Goal: Transaction & Acquisition: Purchase product/service

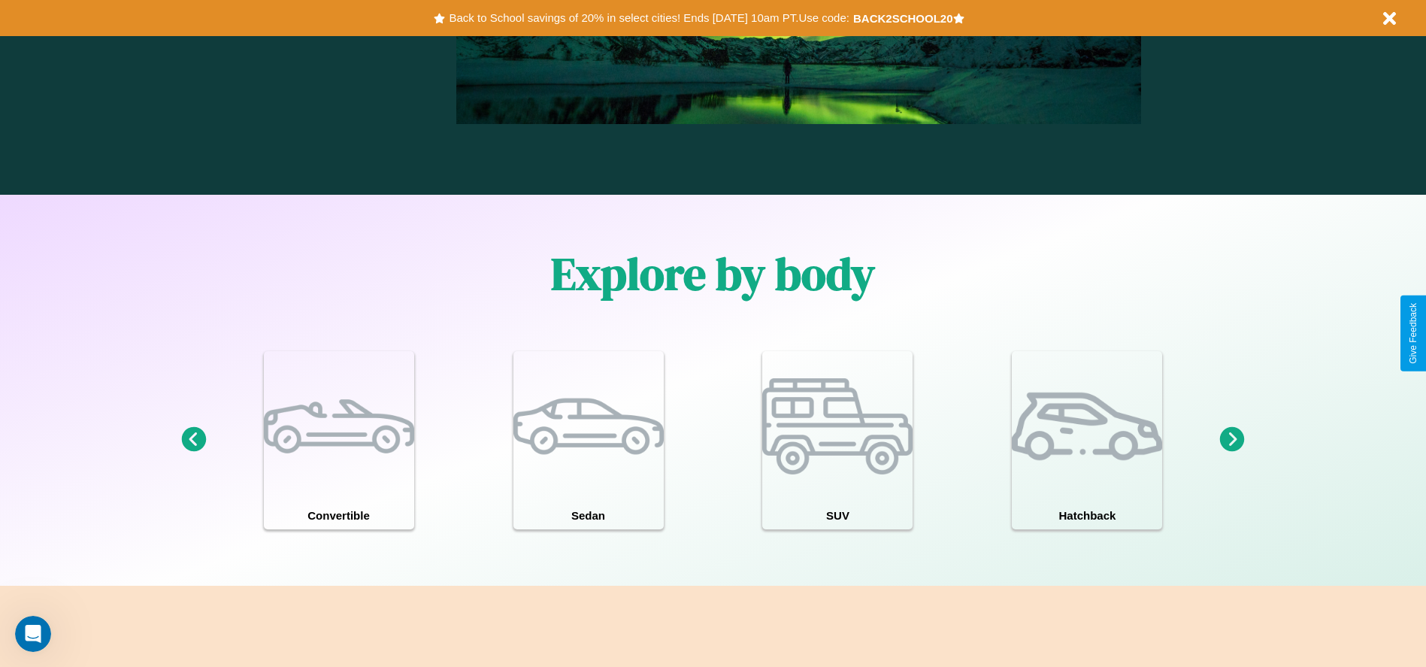
scroll to position [2157, 0]
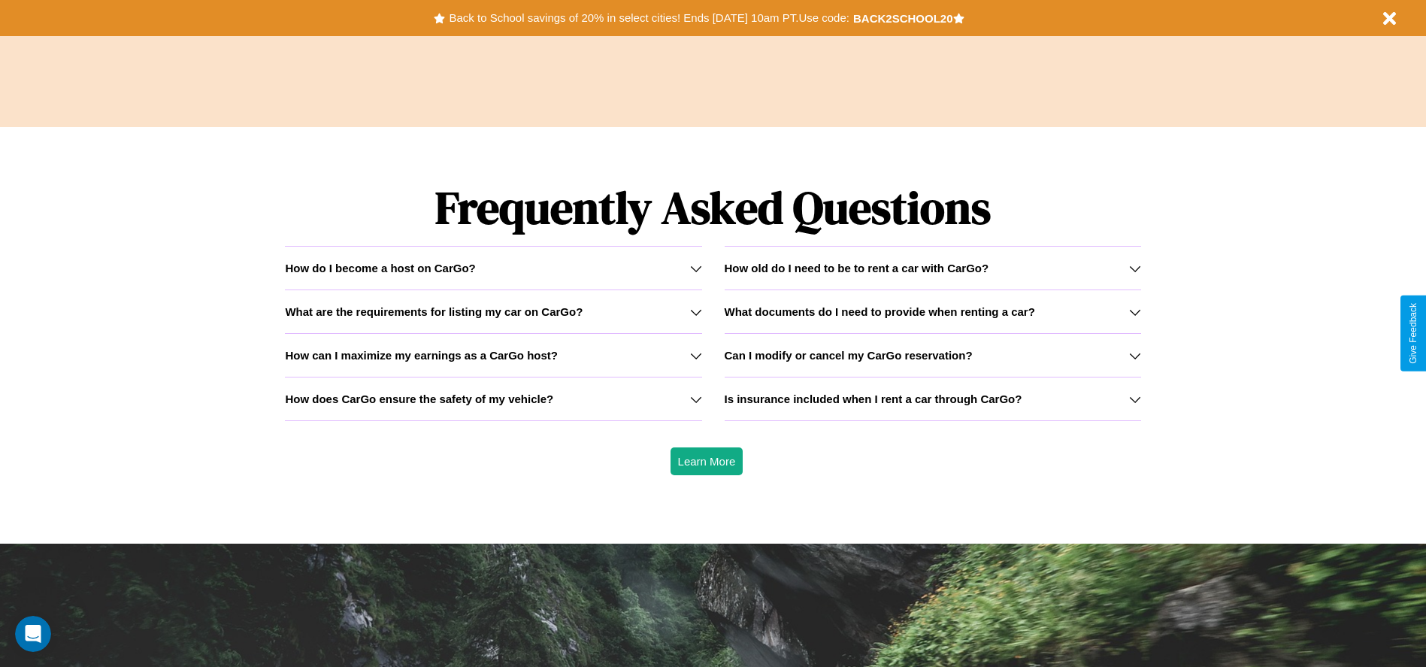
click at [493, 355] on h3 "How can I maximize my earnings as a CarGo host?" at bounding box center [421, 355] width 273 height 13
click at [493, 268] on div "How do I become a host on CarGo?" at bounding box center [493, 268] width 417 height 13
click at [1135, 311] on icon at bounding box center [1135, 312] width 12 height 12
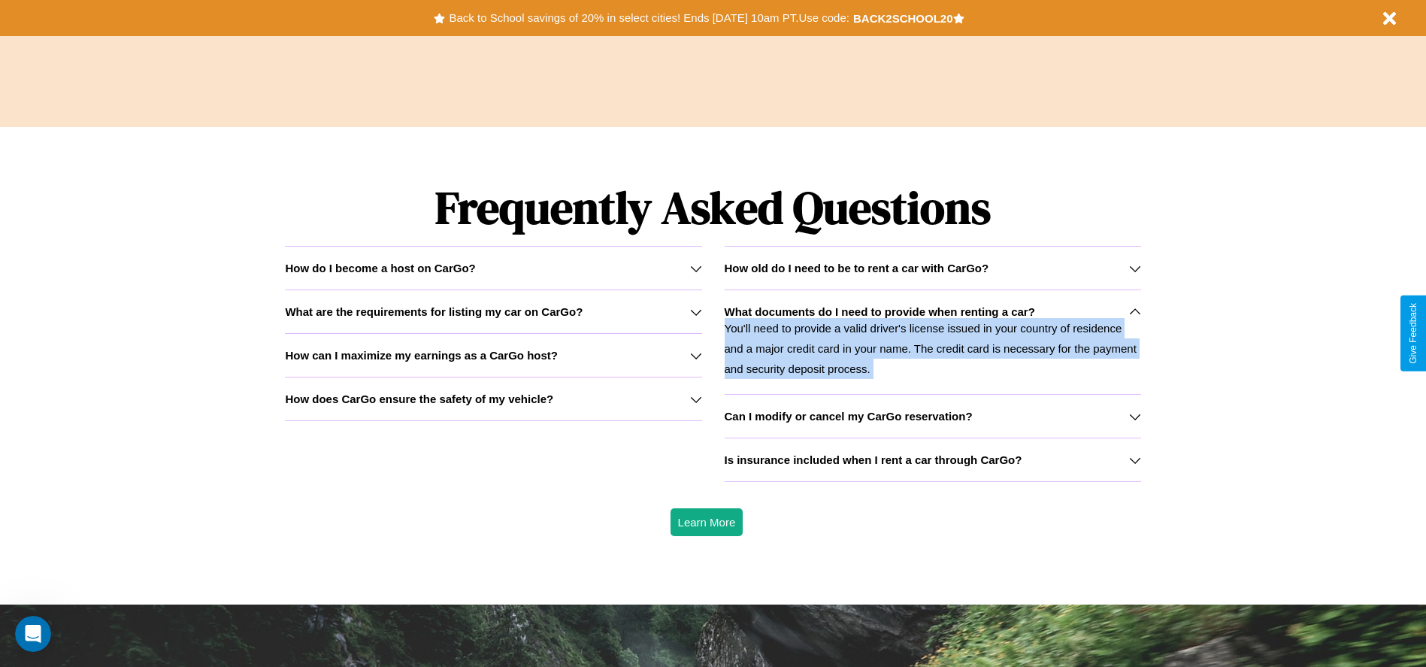
click at [1135, 311] on icon at bounding box center [1135, 312] width 12 height 12
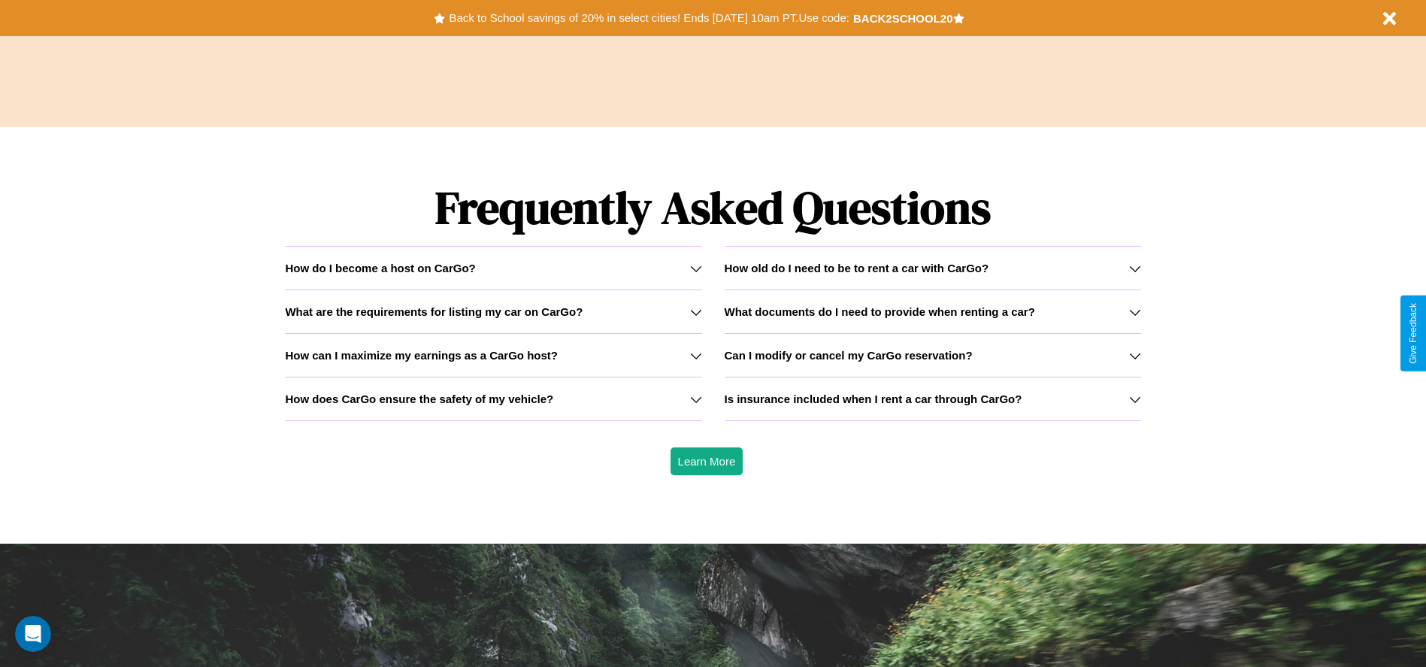
click at [932, 311] on h3 "What documents do I need to provide when renting a car?" at bounding box center [880, 311] width 311 height 13
click at [493, 311] on h3 "What are the requirements for listing my car on CarGo?" at bounding box center [434, 311] width 298 height 13
click at [932, 311] on h3 "What documents do I need to provide when renting a car?" at bounding box center [880, 311] width 311 height 13
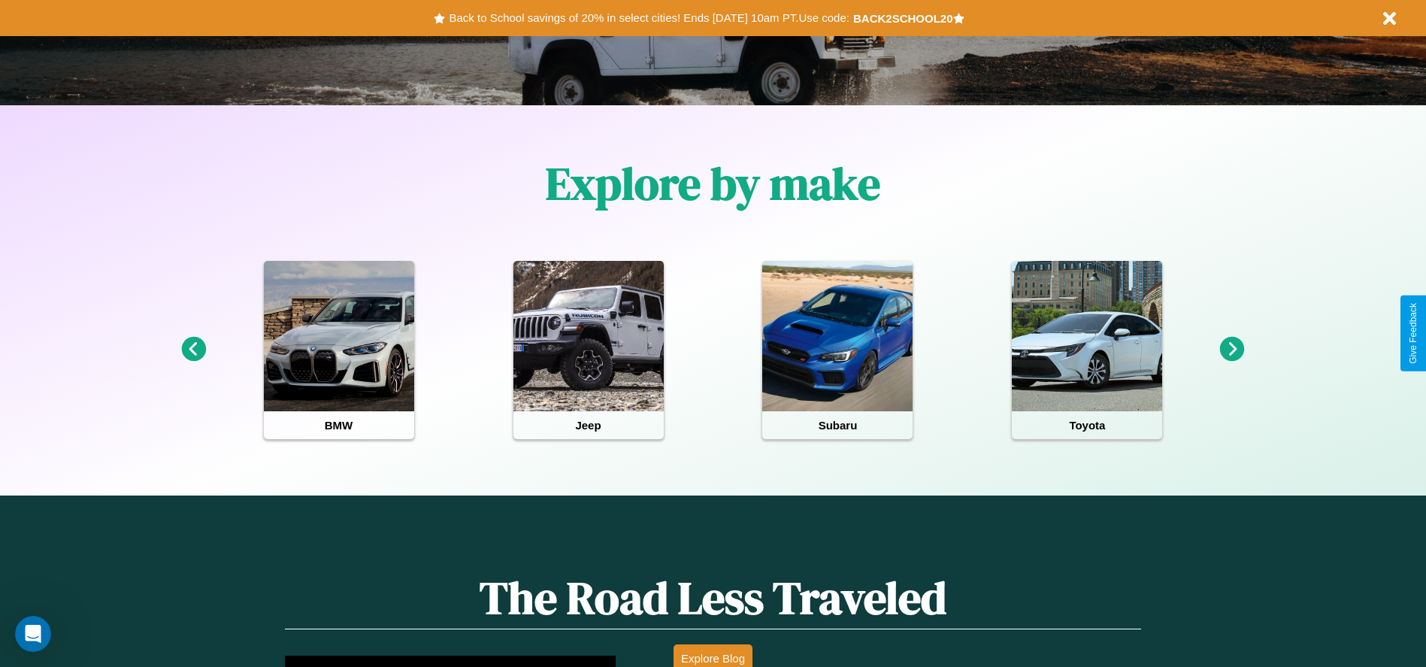
scroll to position [312, 0]
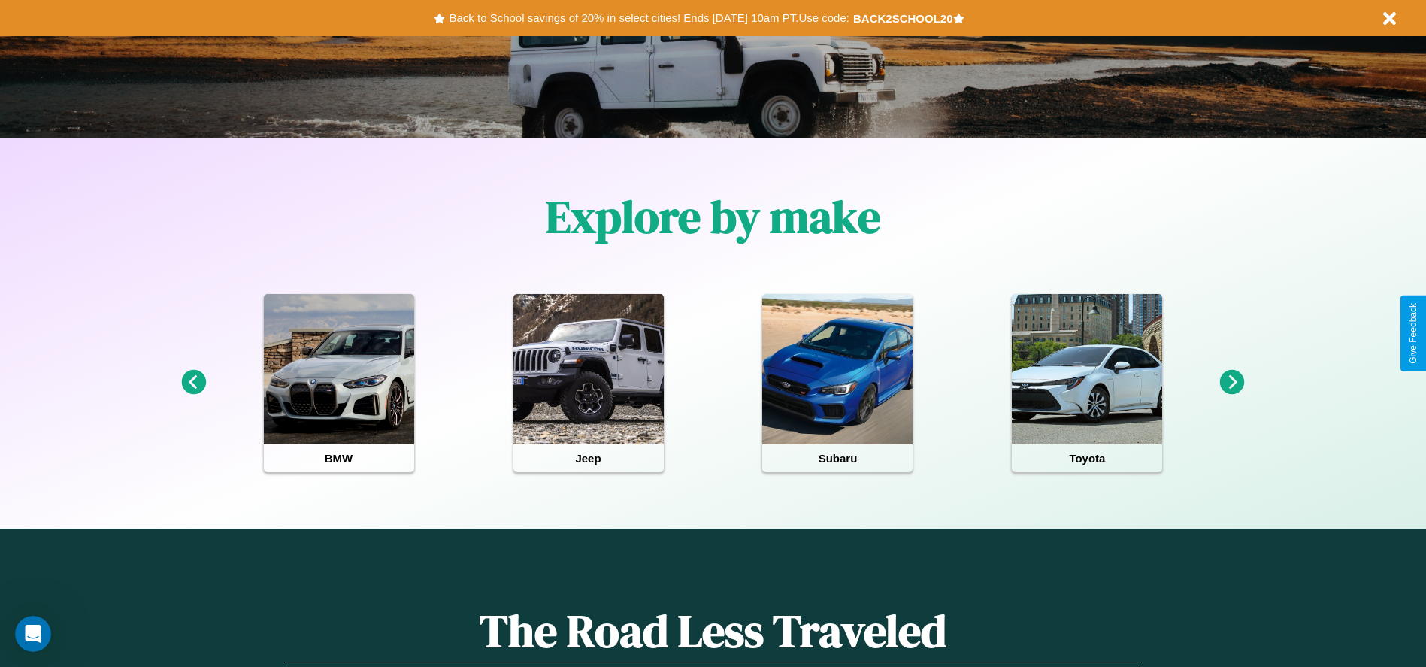
click at [1232, 383] on icon at bounding box center [1232, 382] width 25 height 25
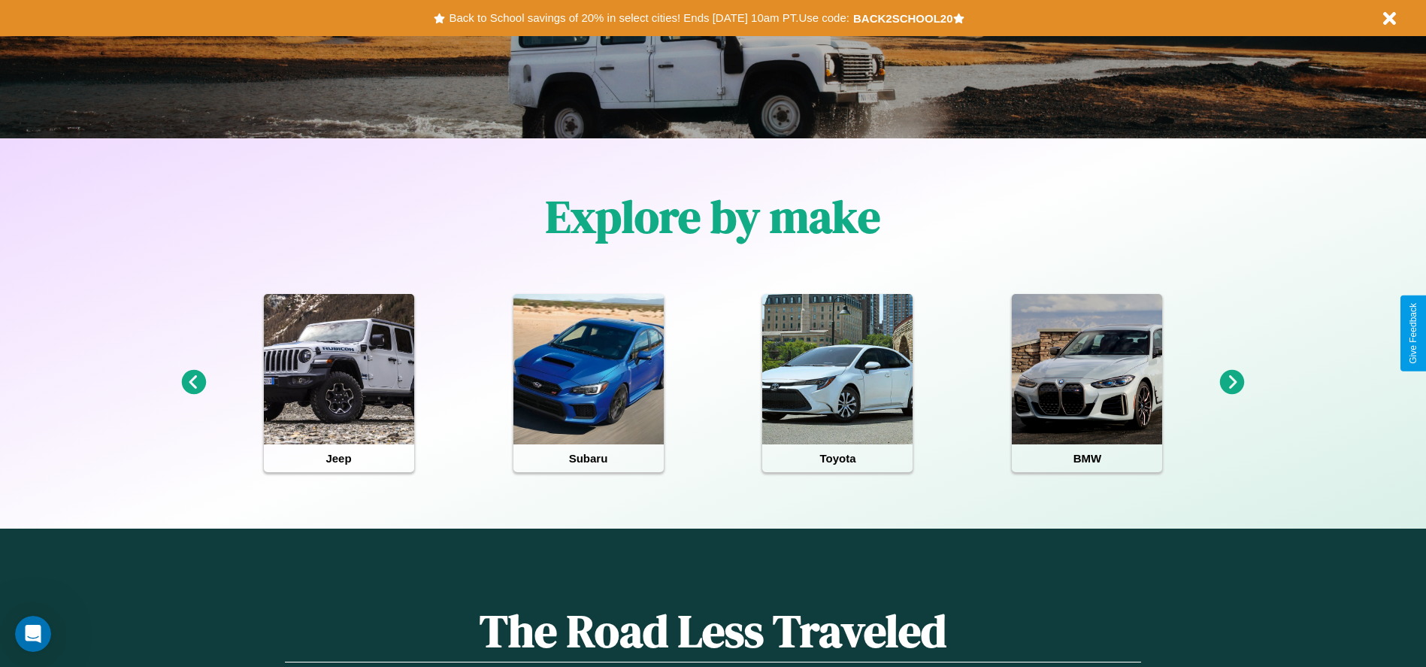
click at [1232, 383] on icon at bounding box center [1232, 382] width 25 height 25
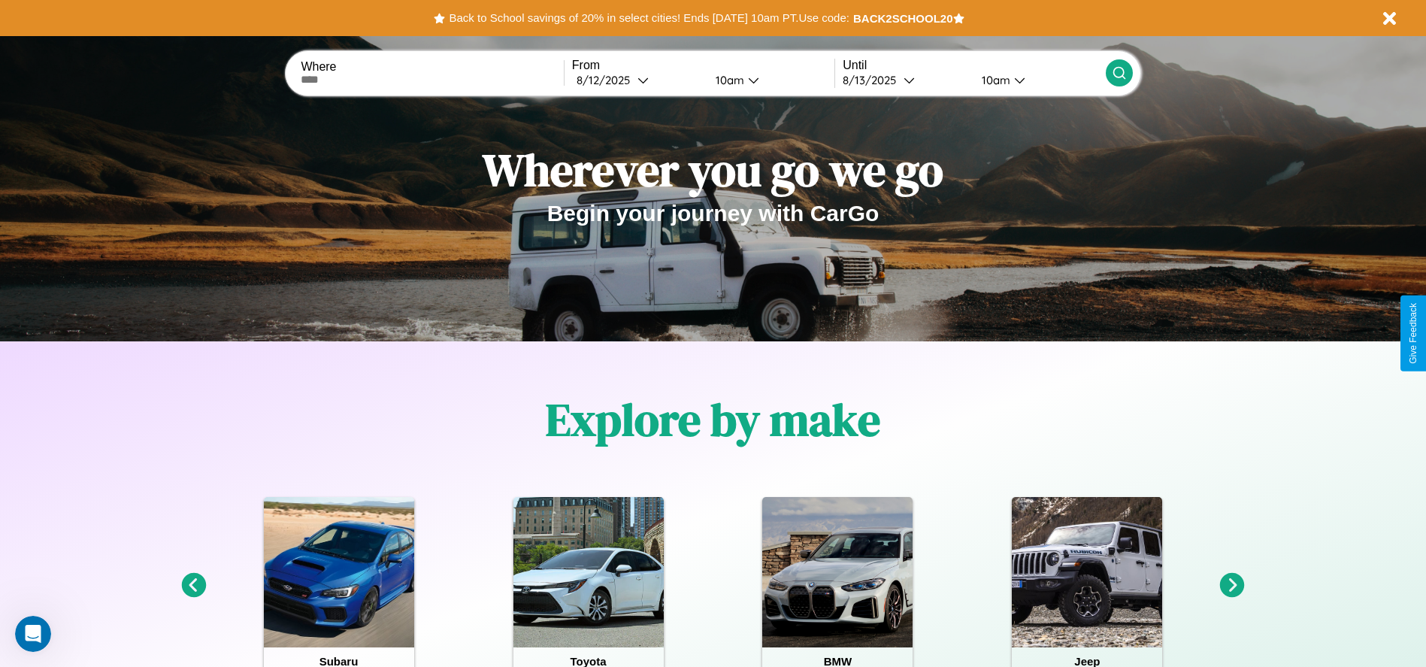
scroll to position [0, 0]
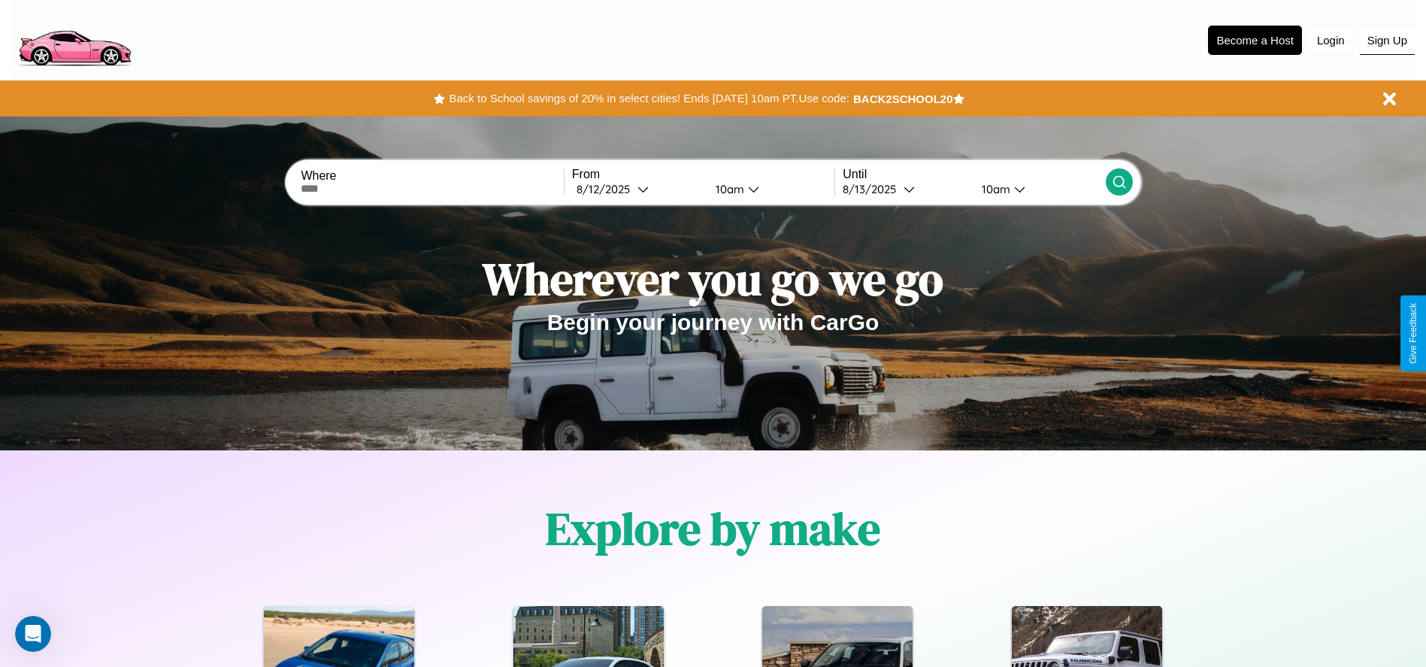
click at [1387, 40] on button "Sign Up" at bounding box center [1387, 40] width 55 height 29
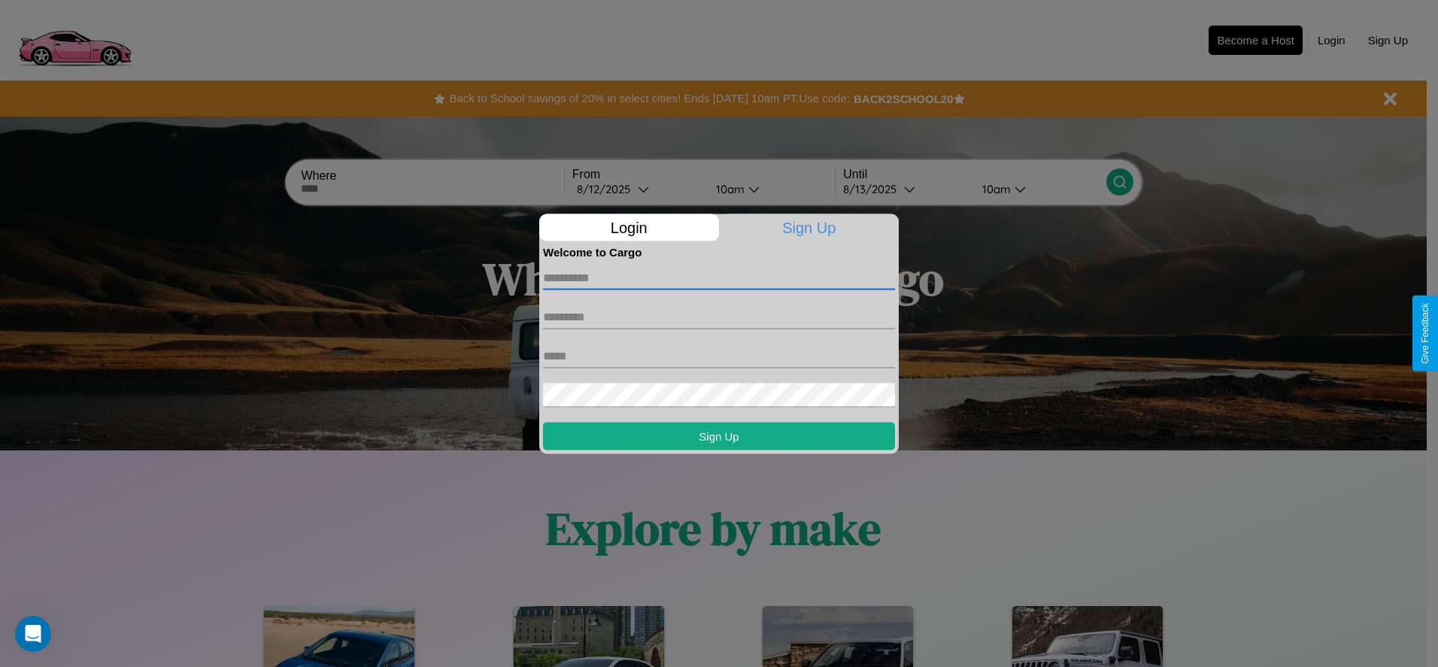
click at [719, 277] on input "text" at bounding box center [719, 277] width 352 height 24
type input "******"
click at [719, 317] on input "text" at bounding box center [719, 317] width 352 height 24
type input "*****"
click at [719, 356] on input "text" at bounding box center [719, 356] width 352 height 24
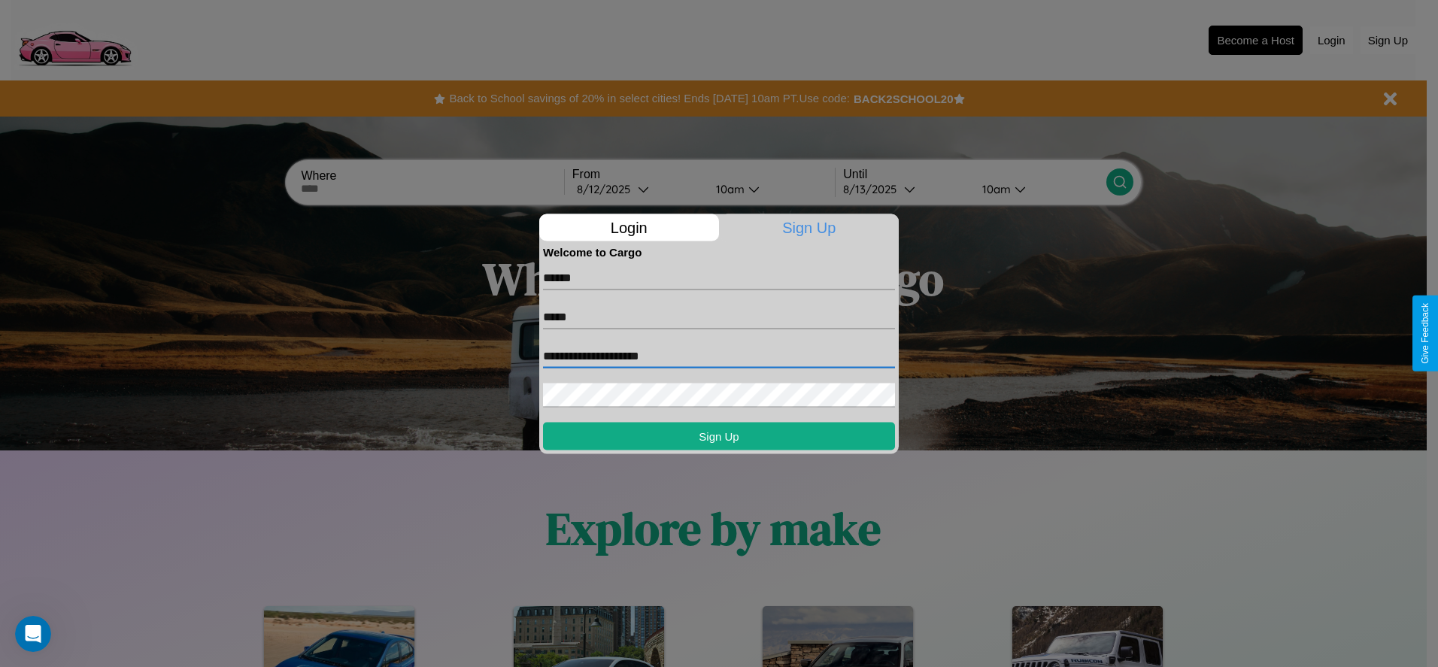
type input "**********"
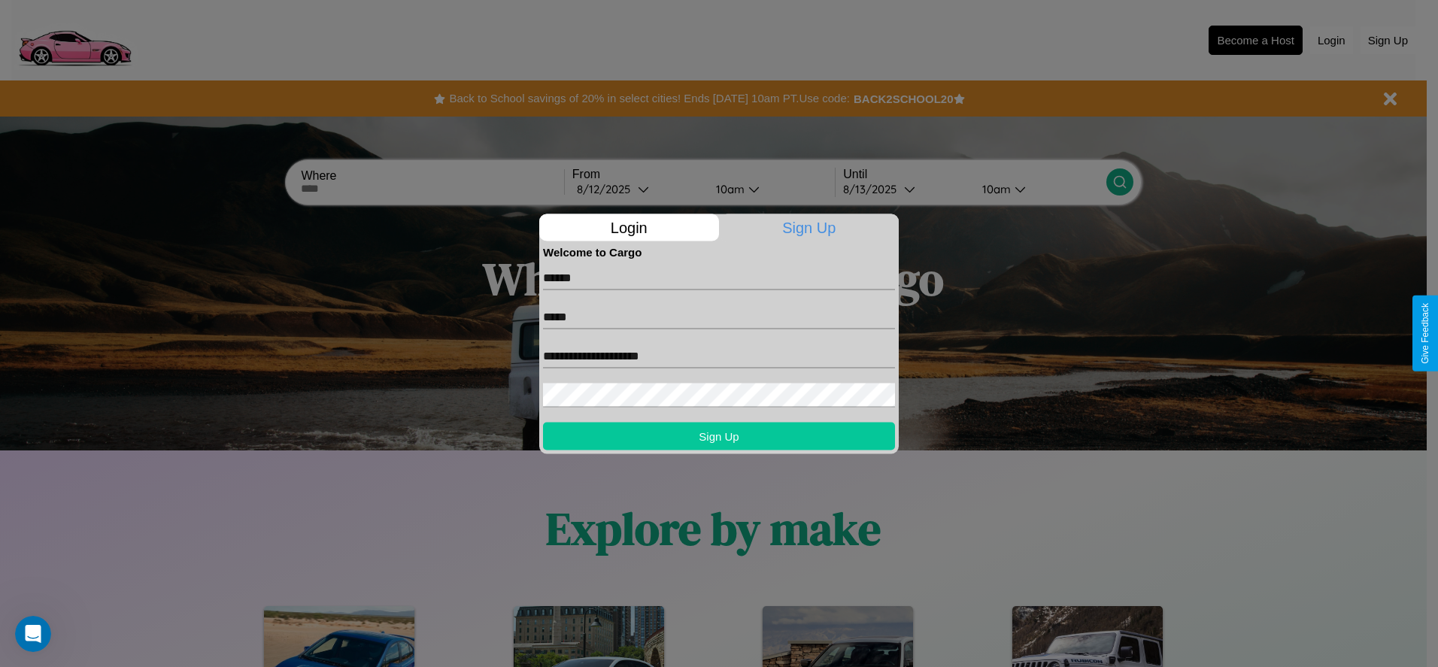
click at [719, 435] on button "Sign Up" at bounding box center [719, 436] width 352 height 28
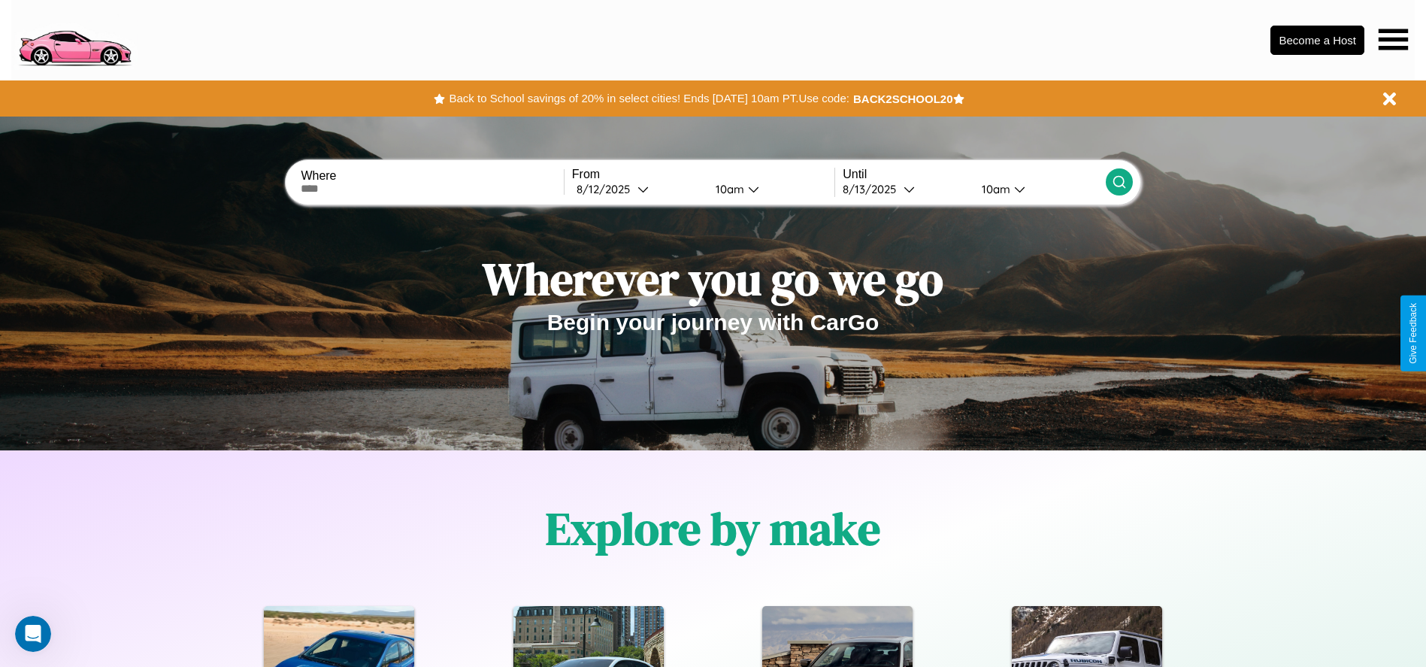
click at [432, 189] on input "text" at bounding box center [432, 189] width 262 height 12
type input "**********"
click at [638, 189] on div "8 / 12 / 2025" at bounding box center [607, 189] width 61 height 14
select select "*"
select select "****"
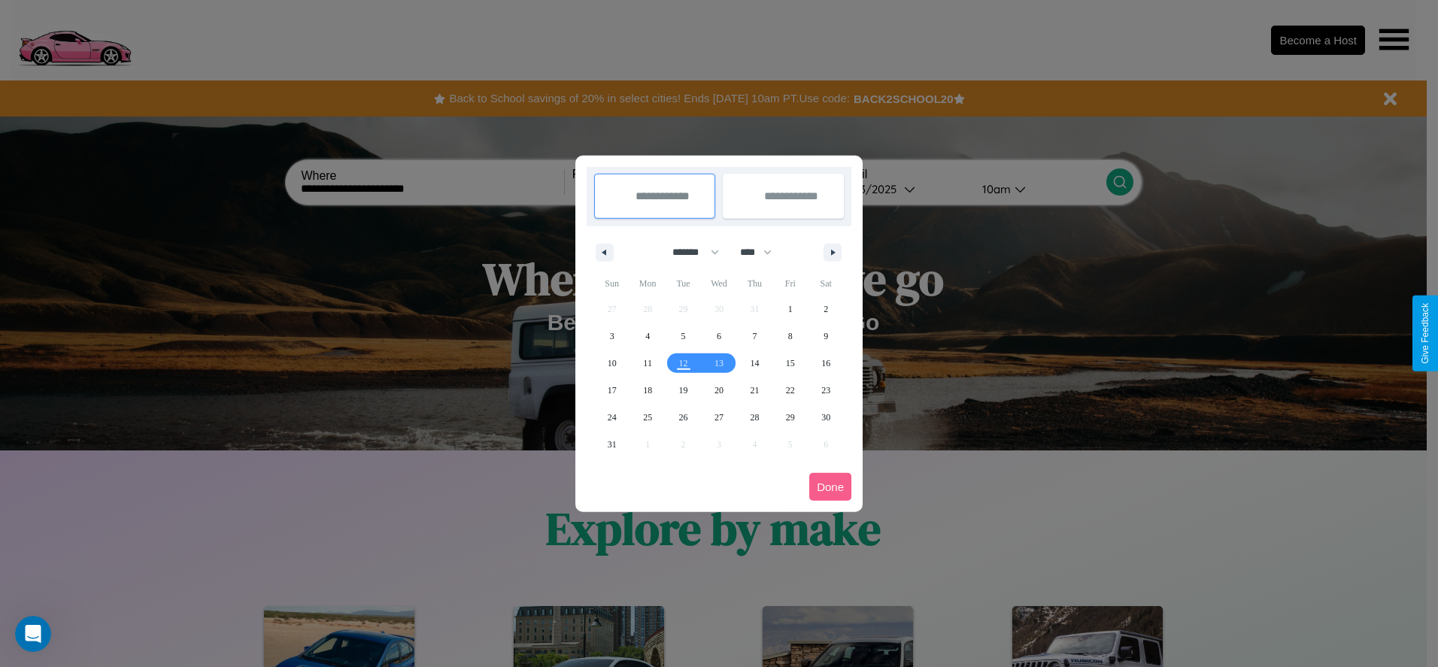
drag, startPoint x: 689, startPoint y: 252, endPoint x: 719, endPoint y: 302, distance: 58.0
click at [689, 252] on select "******* ******** ***** ***** *** **** **** ****** ********* ******* ******** **…" at bounding box center [693, 252] width 64 height 25
select select "*"
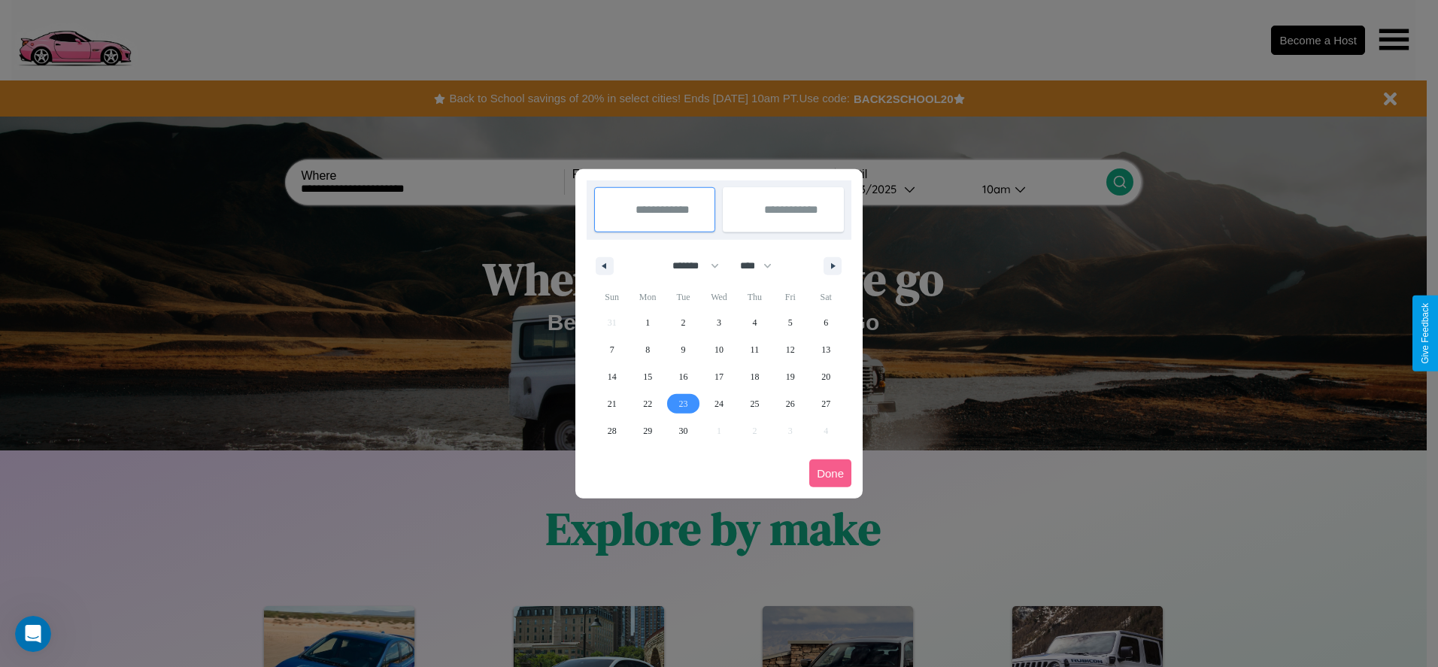
click at [683, 403] on span "23" at bounding box center [683, 403] width 9 height 27
type input "**********"
click at [789, 403] on span "26" at bounding box center [790, 403] width 9 height 27
type input "**********"
click at [830, 473] on button "Done" at bounding box center [830, 473] width 42 height 28
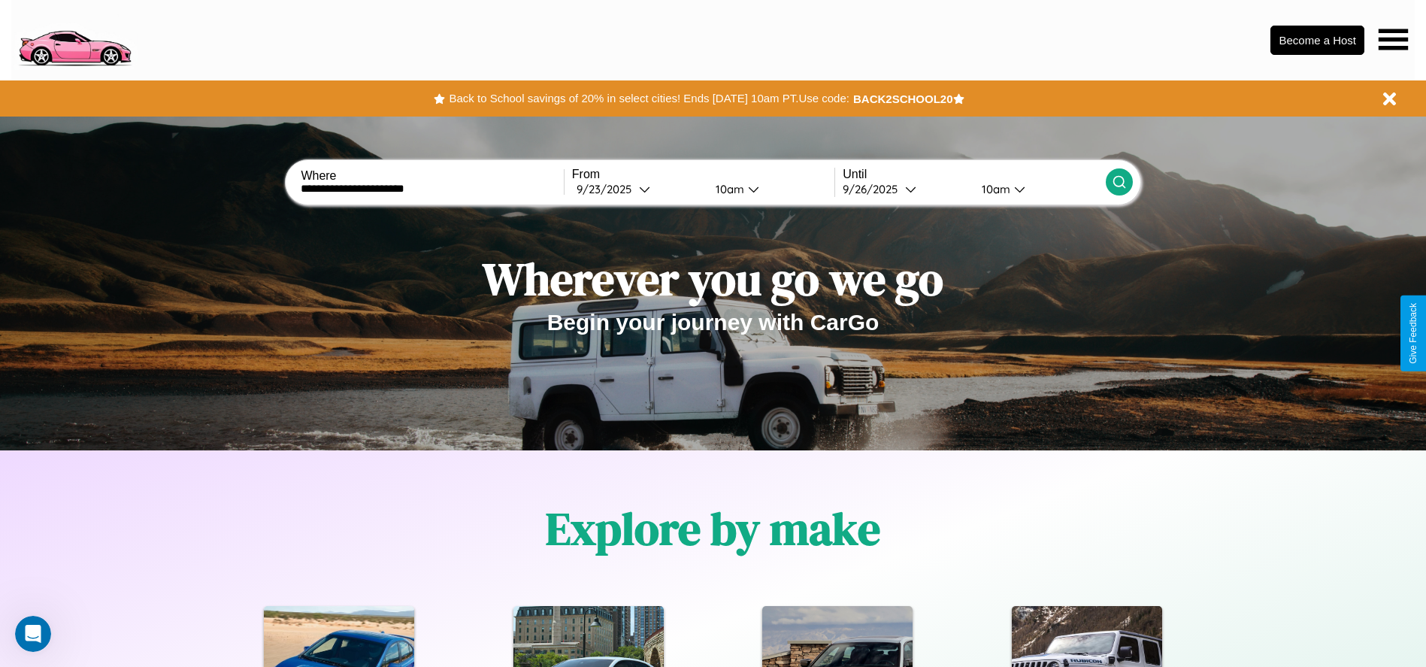
click at [1119, 182] on icon at bounding box center [1119, 181] width 15 height 15
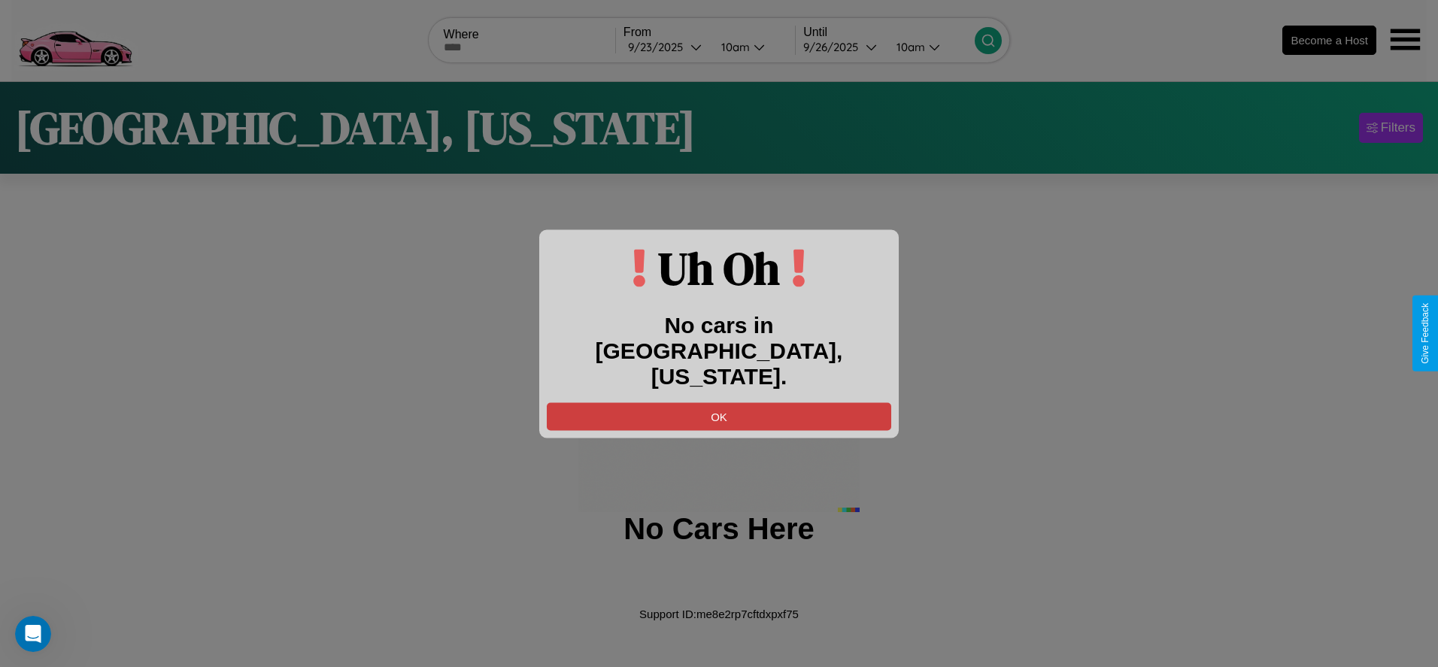
click at [719, 403] on button "OK" at bounding box center [719, 416] width 344 height 28
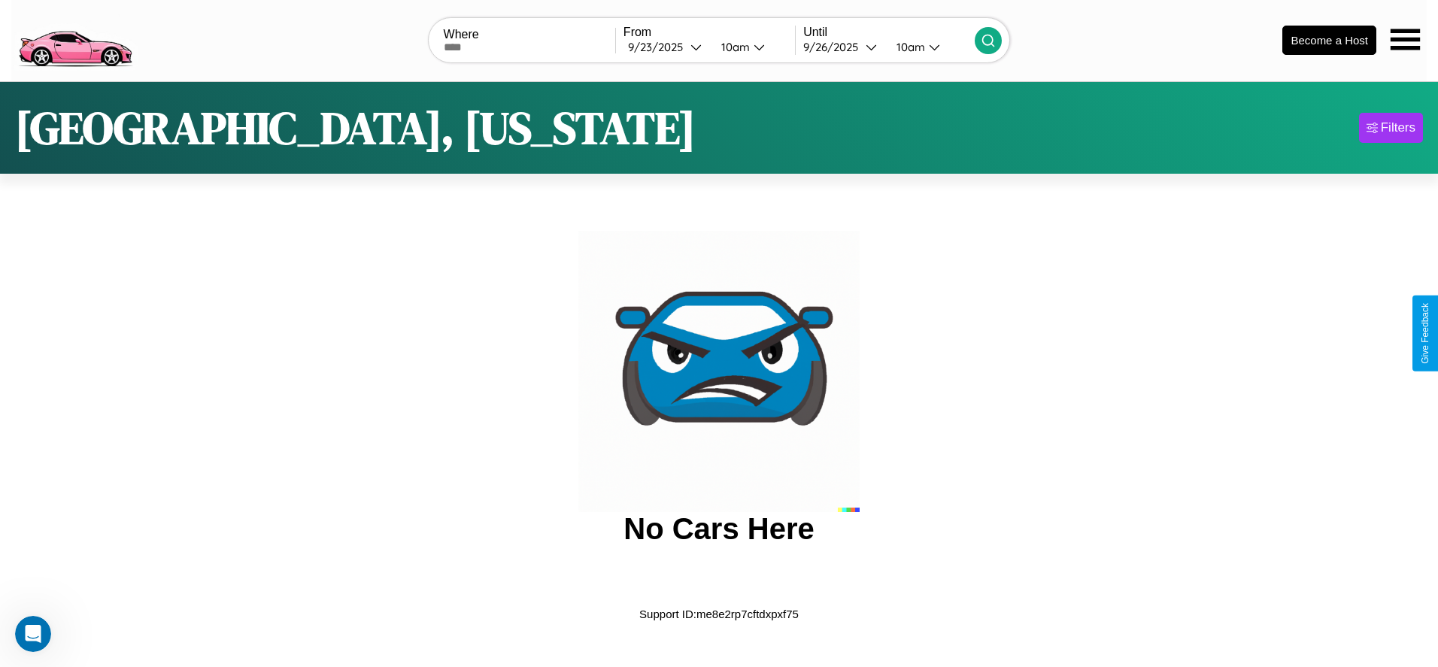
click at [74, 38] on img at bounding box center [74, 39] width 127 height 63
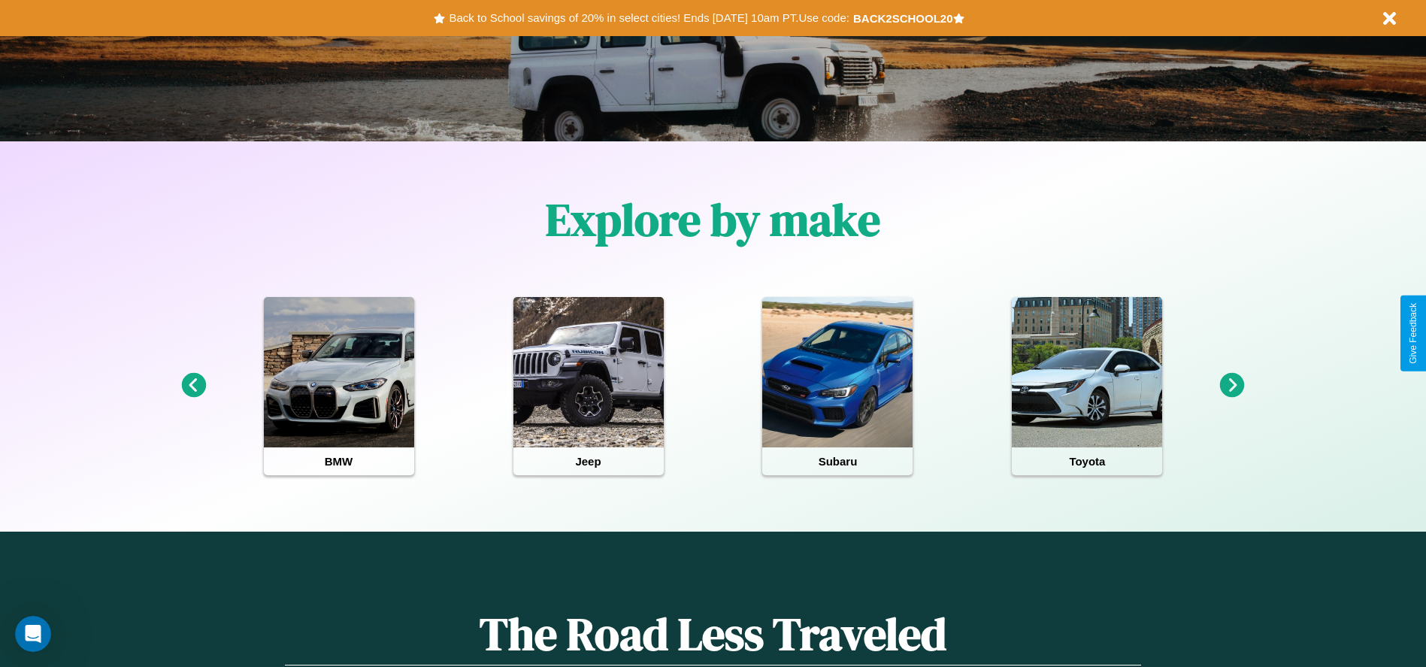
scroll to position [312, 0]
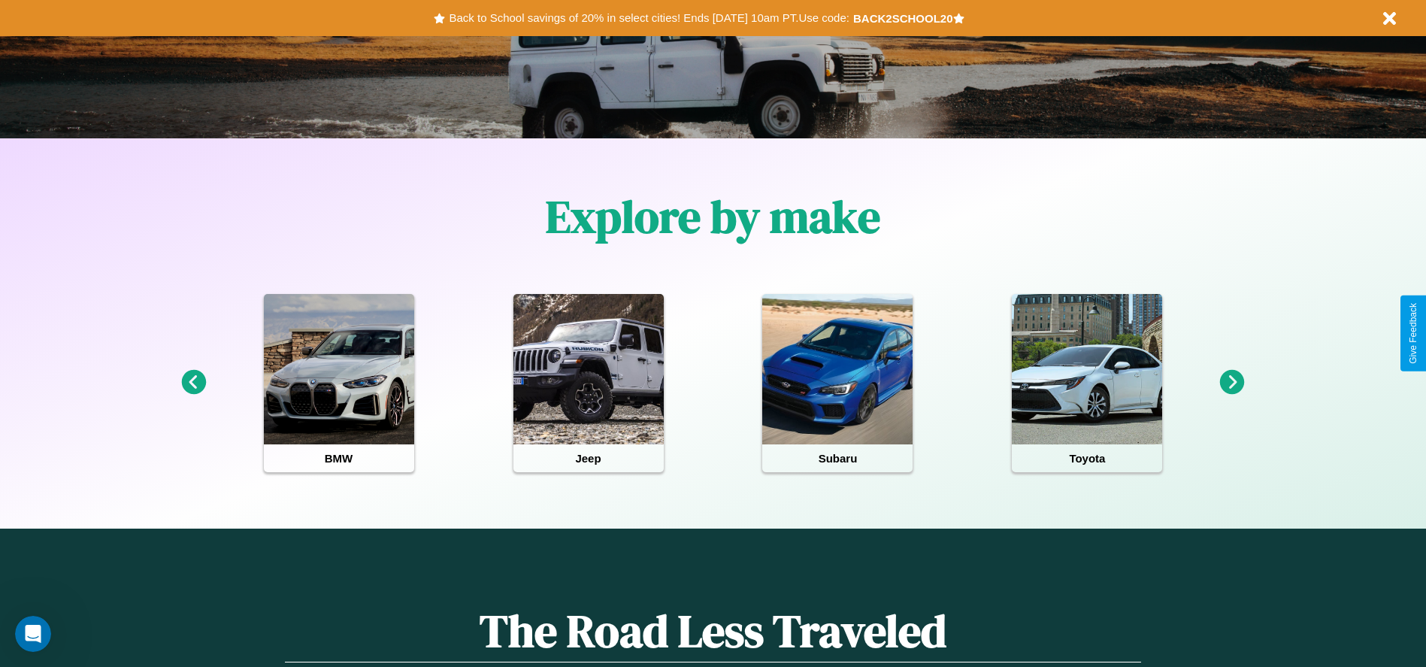
click at [193, 383] on icon at bounding box center [193, 382] width 25 height 25
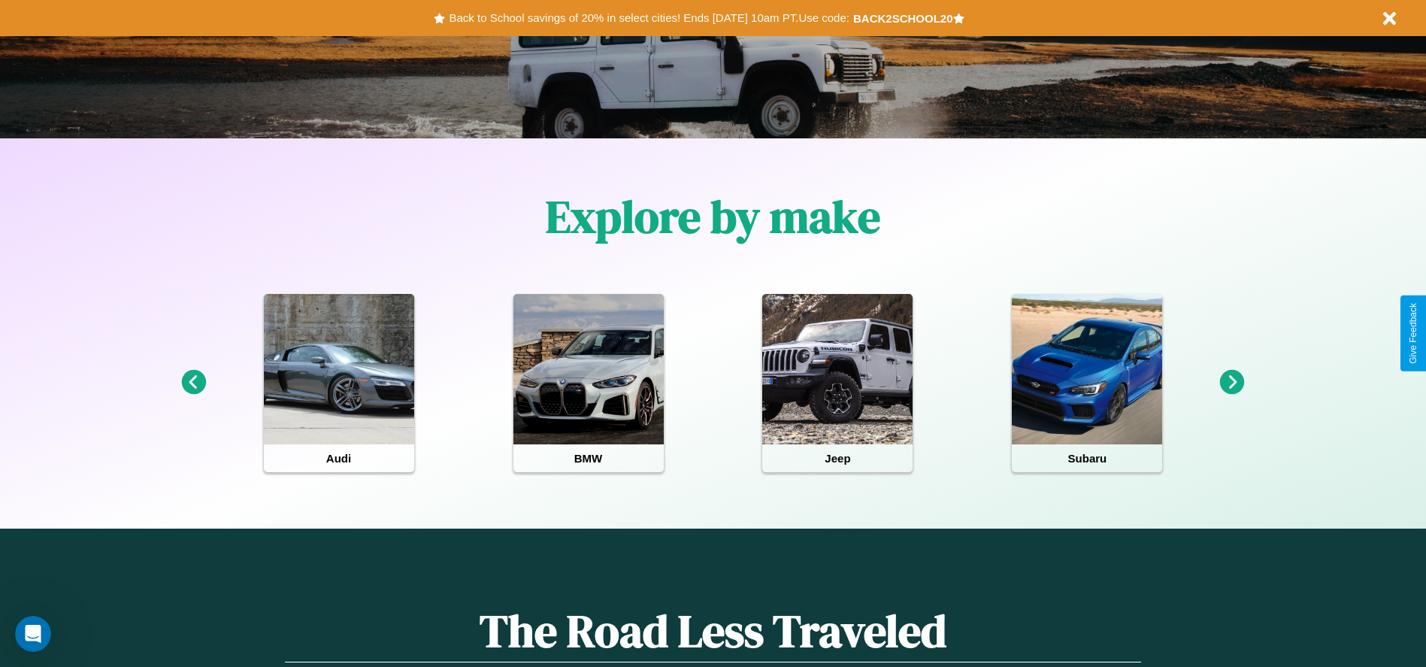
click at [1232, 383] on icon at bounding box center [1232, 382] width 25 height 25
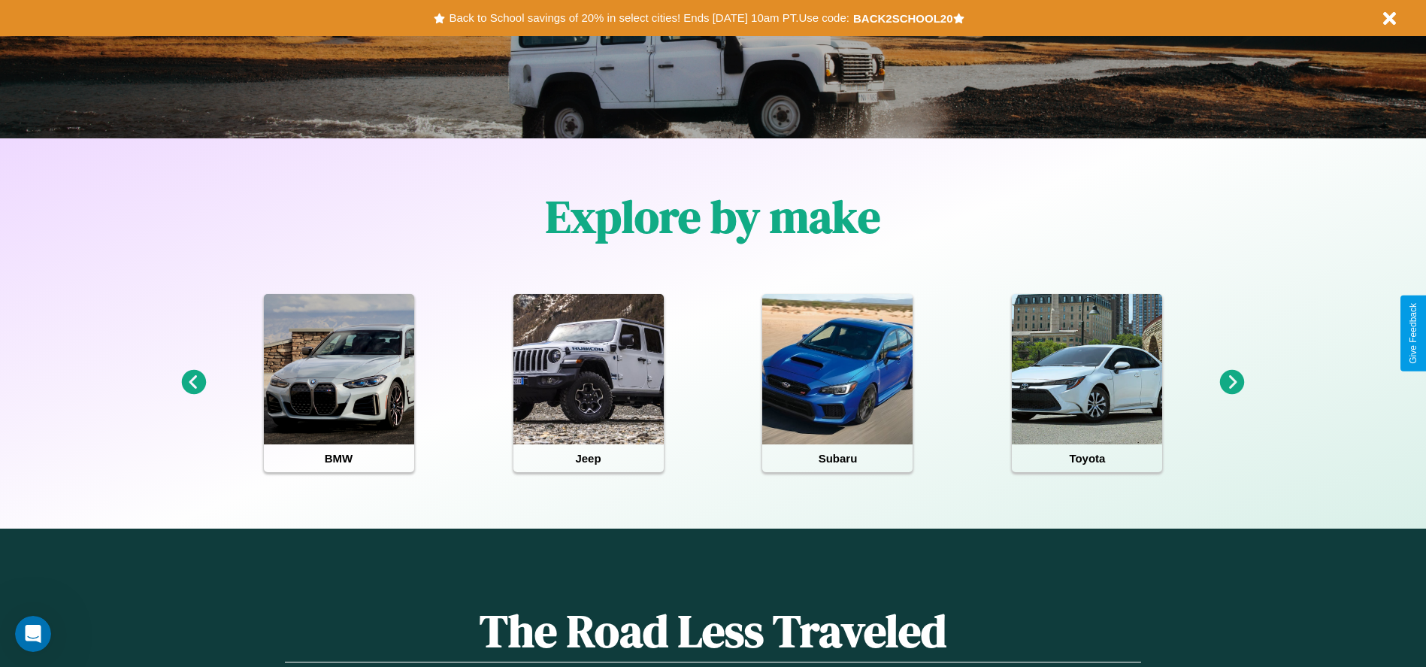
click at [1232, 383] on icon at bounding box center [1232, 382] width 25 height 25
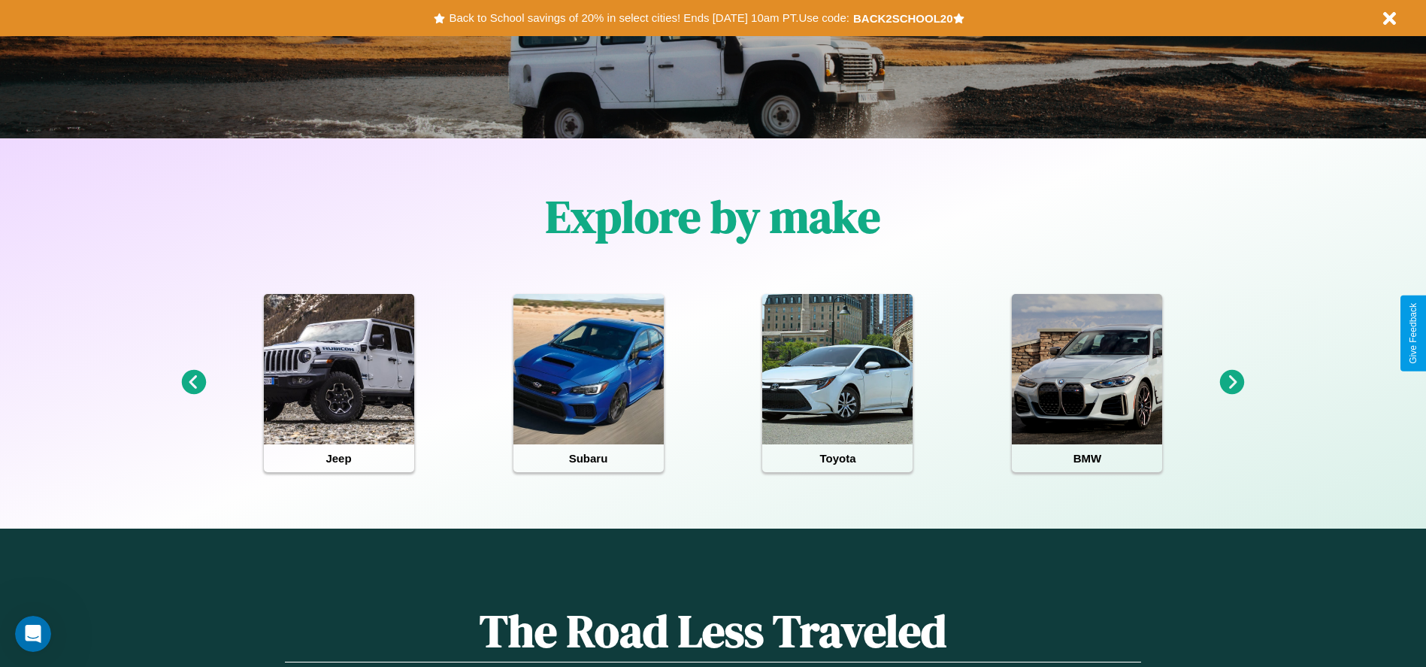
click at [1232, 383] on icon at bounding box center [1232, 382] width 25 height 25
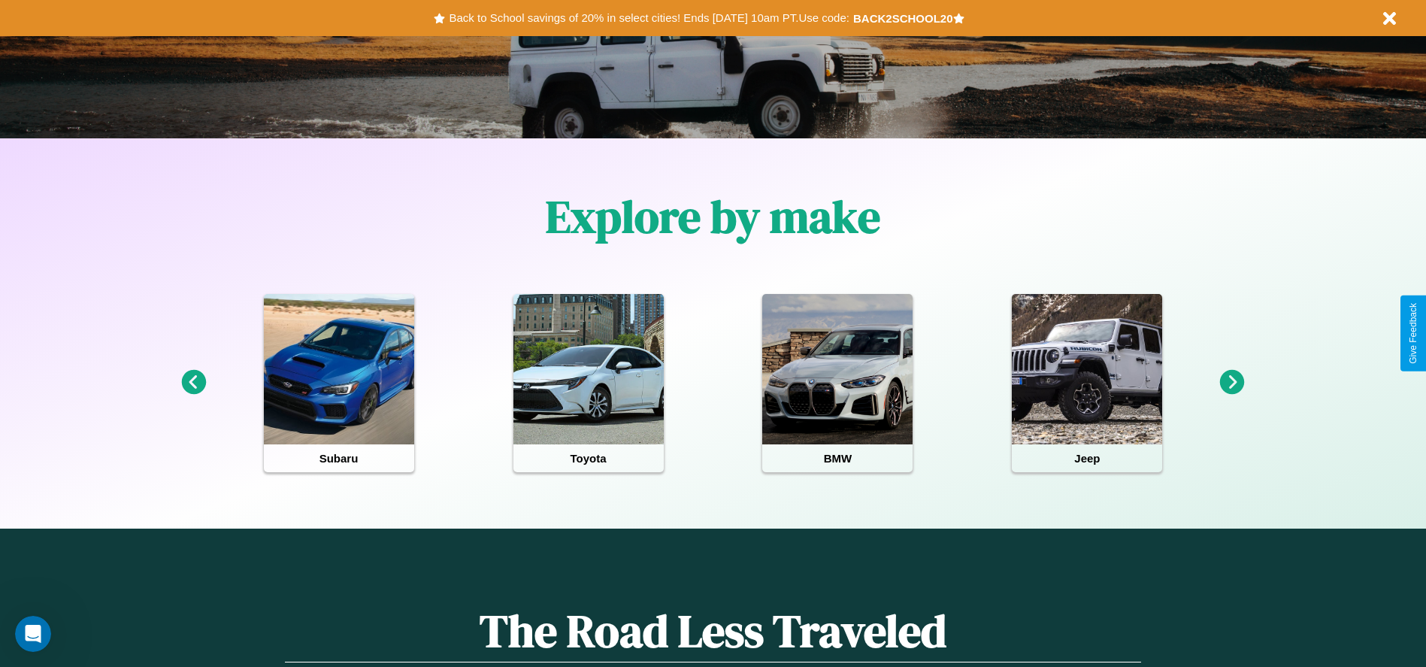
click at [193, 383] on icon at bounding box center [193, 382] width 25 height 25
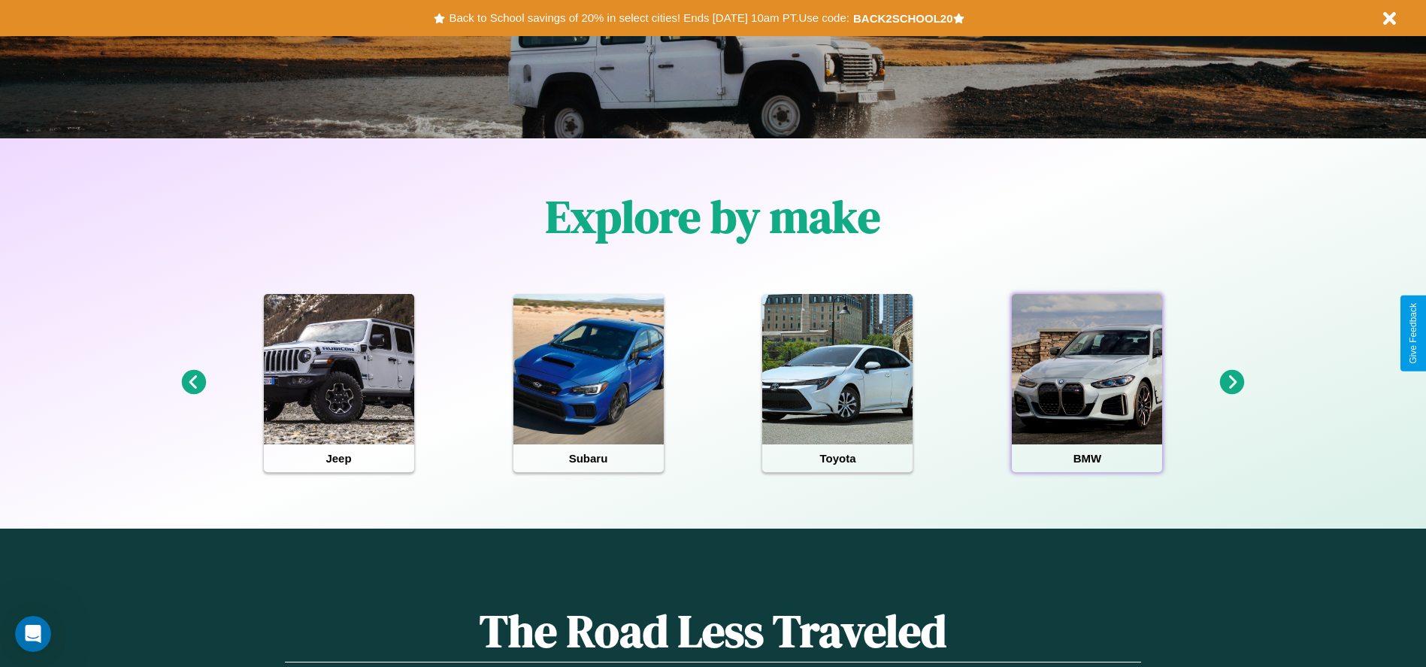
click at [1087, 383] on div at bounding box center [1087, 369] width 150 height 150
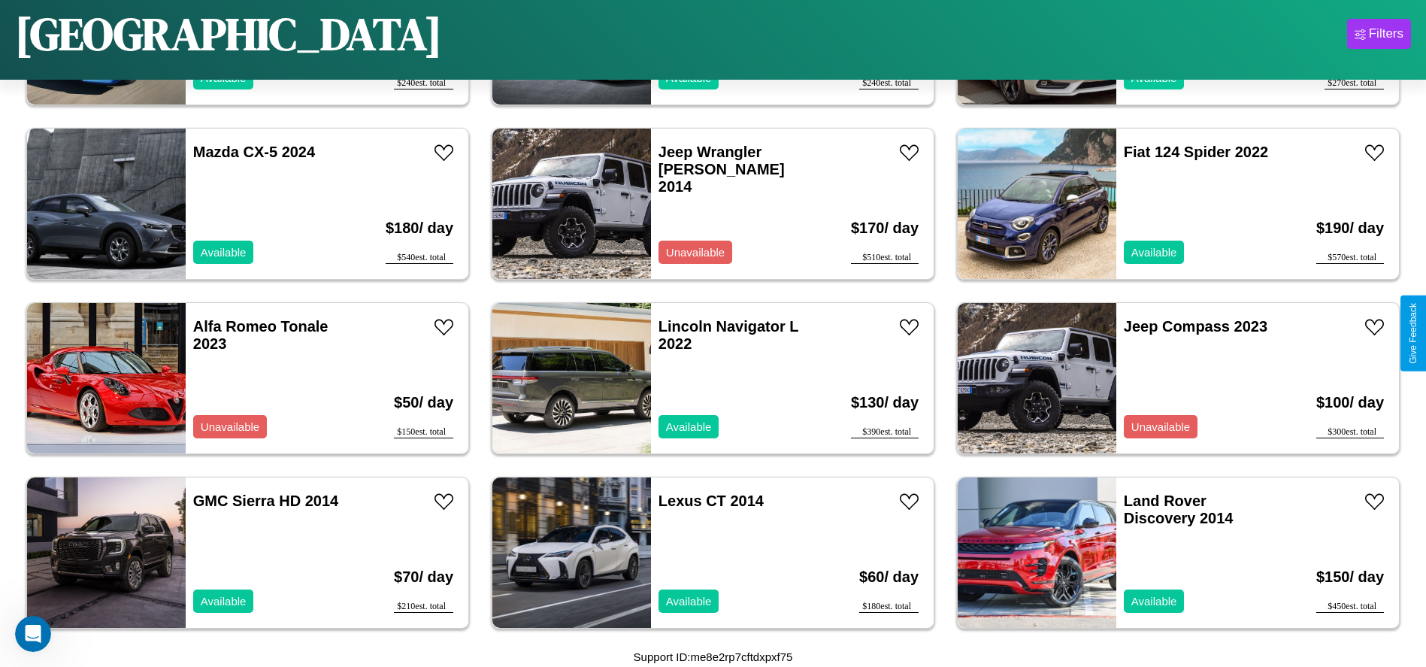
scroll to position [1040, 0]
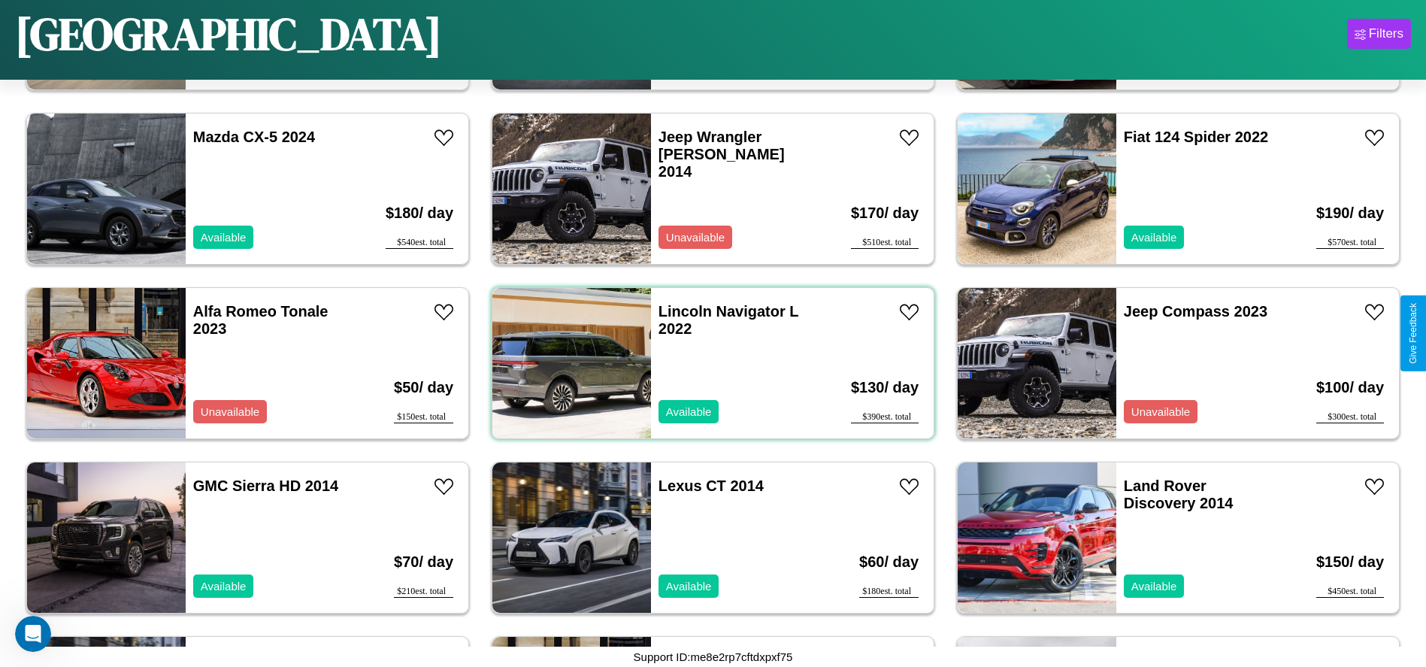
click at [708, 363] on div "Lincoln Navigator L 2022 Available" at bounding box center [738, 363] width 174 height 150
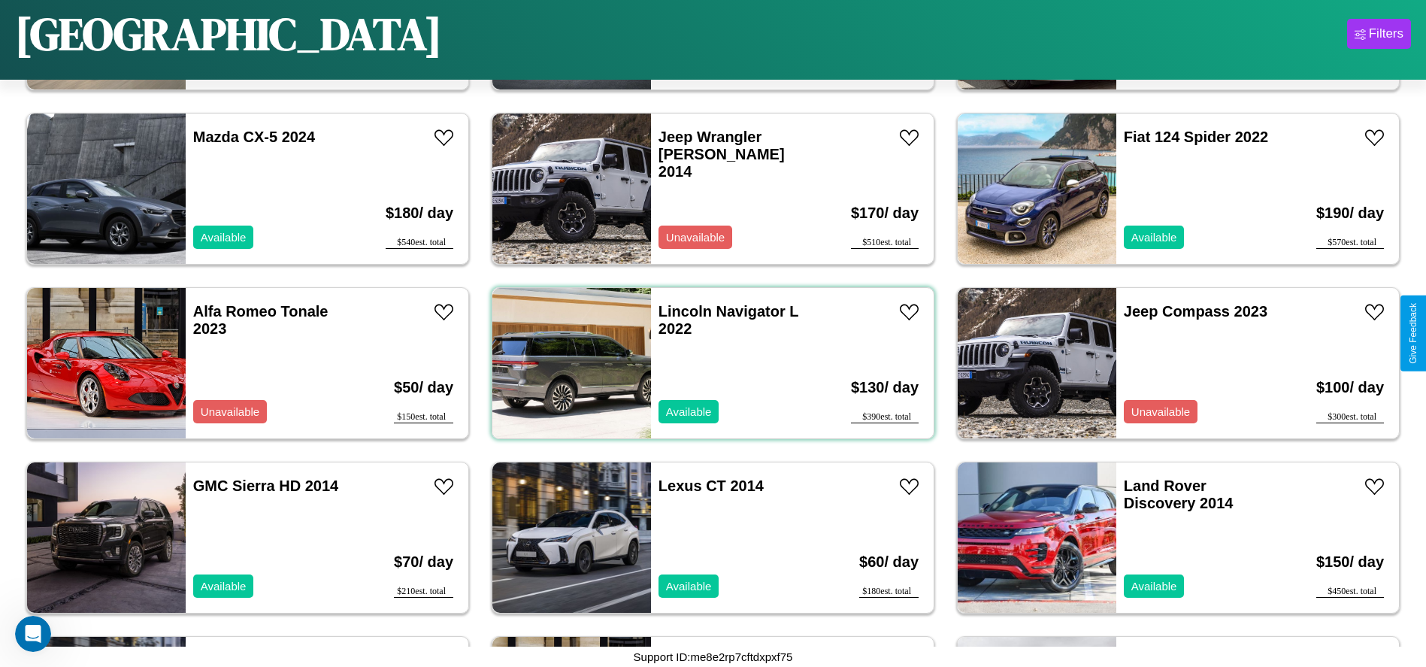
click at [708, 363] on div "Lincoln Navigator L 2022 Available" at bounding box center [738, 363] width 174 height 150
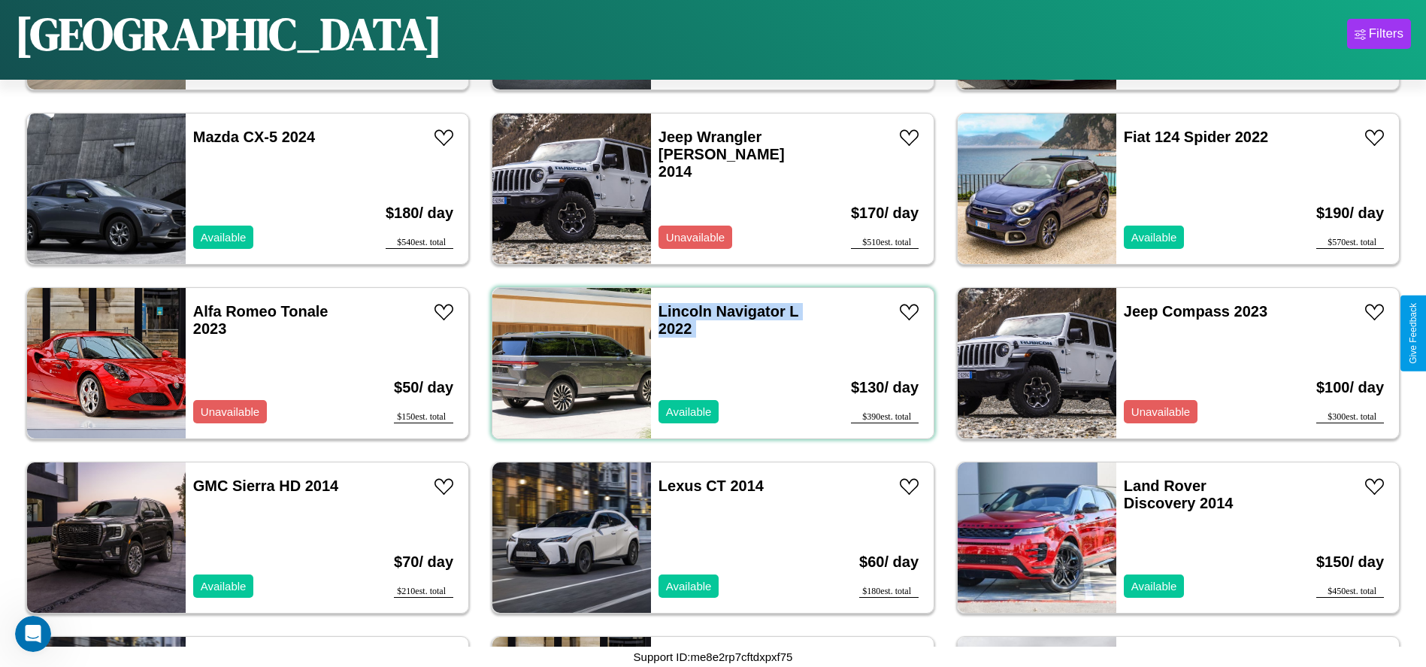
click at [708, 363] on div "Lincoln Navigator L 2022 Available" at bounding box center [738, 363] width 174 height 150
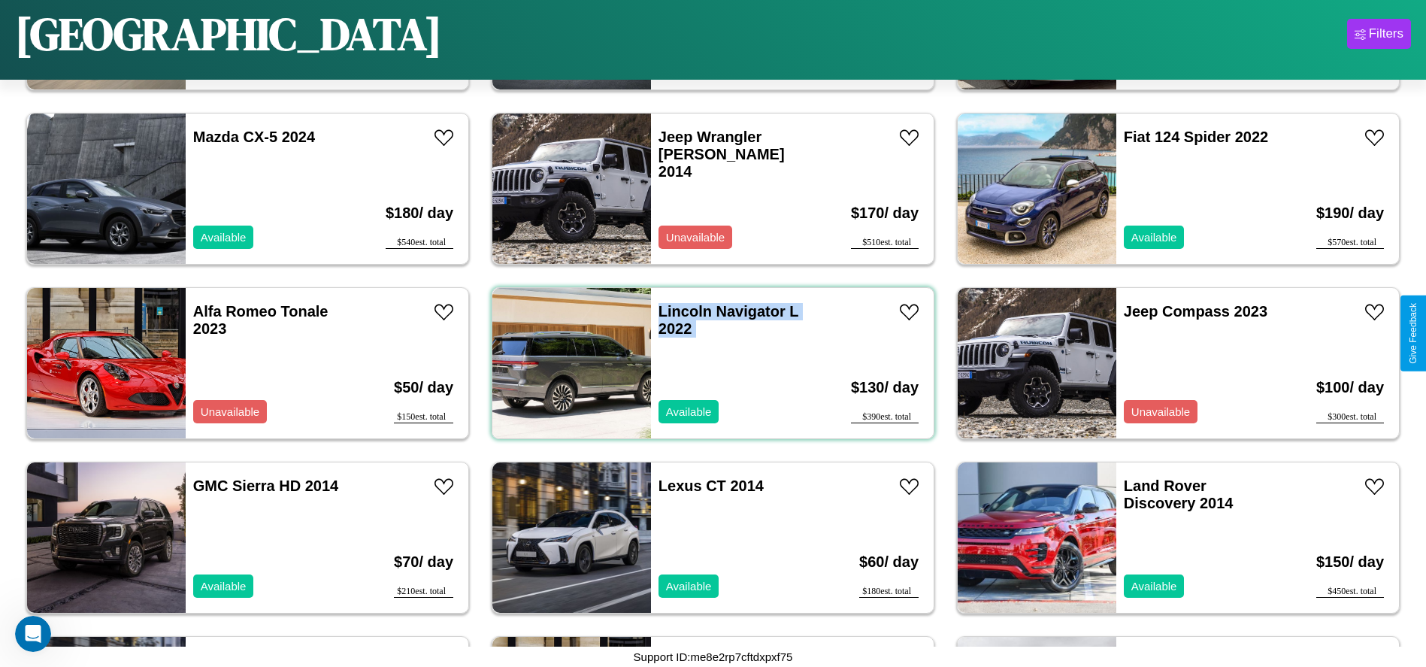
click at [708, 363] on div "Lincoln Navigator L 2022 Available" at bounding box center [738, 363] width 174 height 150
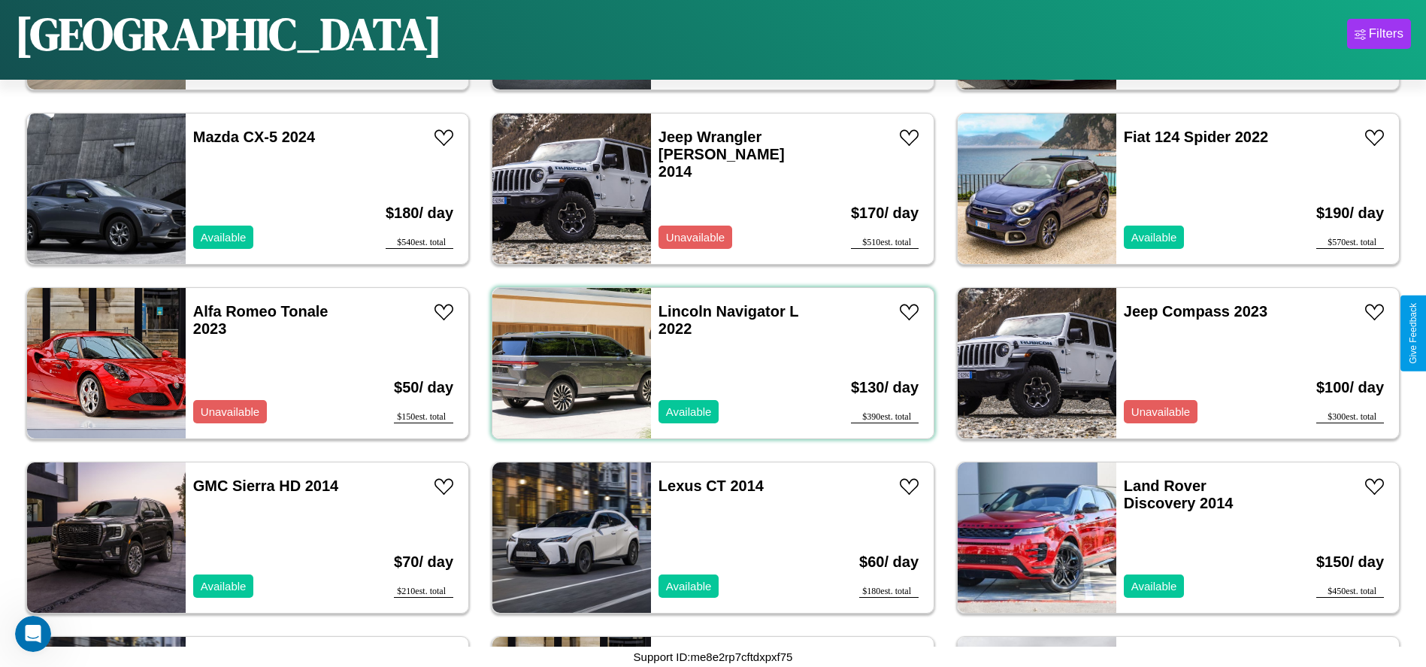
click at [708, 363] on div "Lincoln Navigator L 2022 Available" at bounding box center [738, 363] width 174 height 150
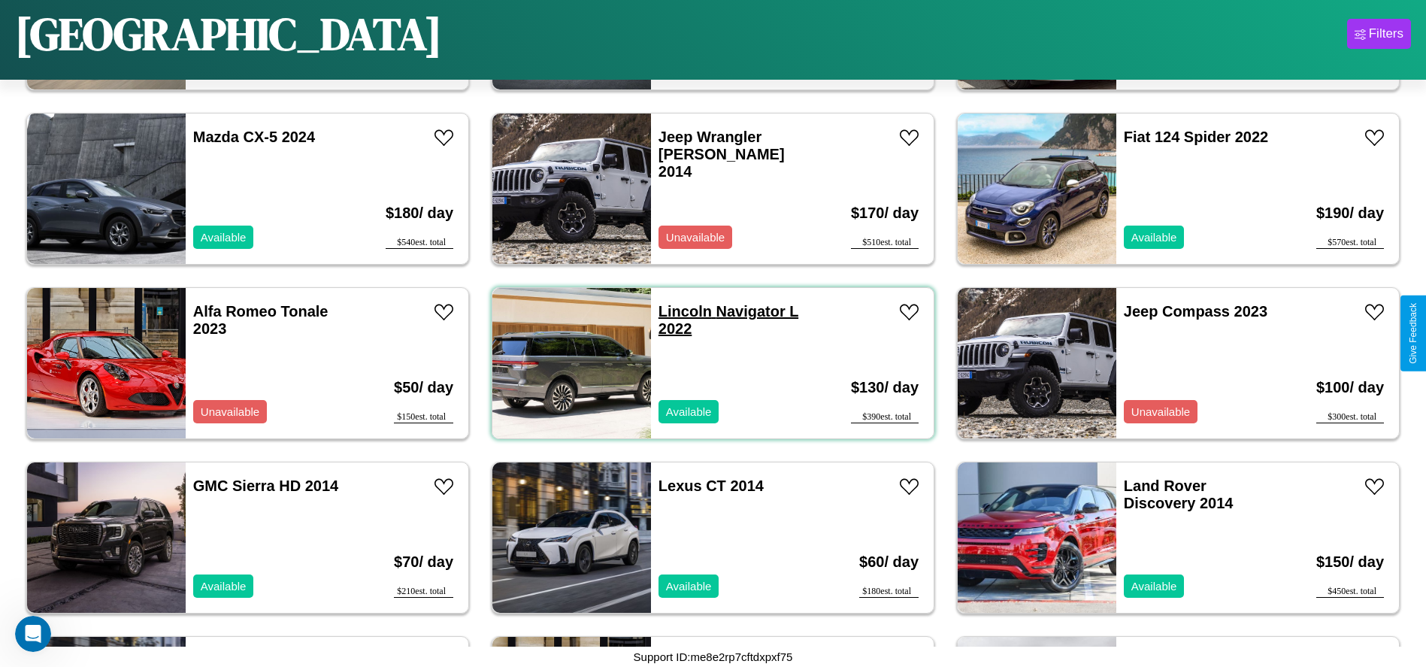
click at [680, 311] on link "Lincoln Navigator L 2022" at bounding box center [729, 320] width 140 height 34
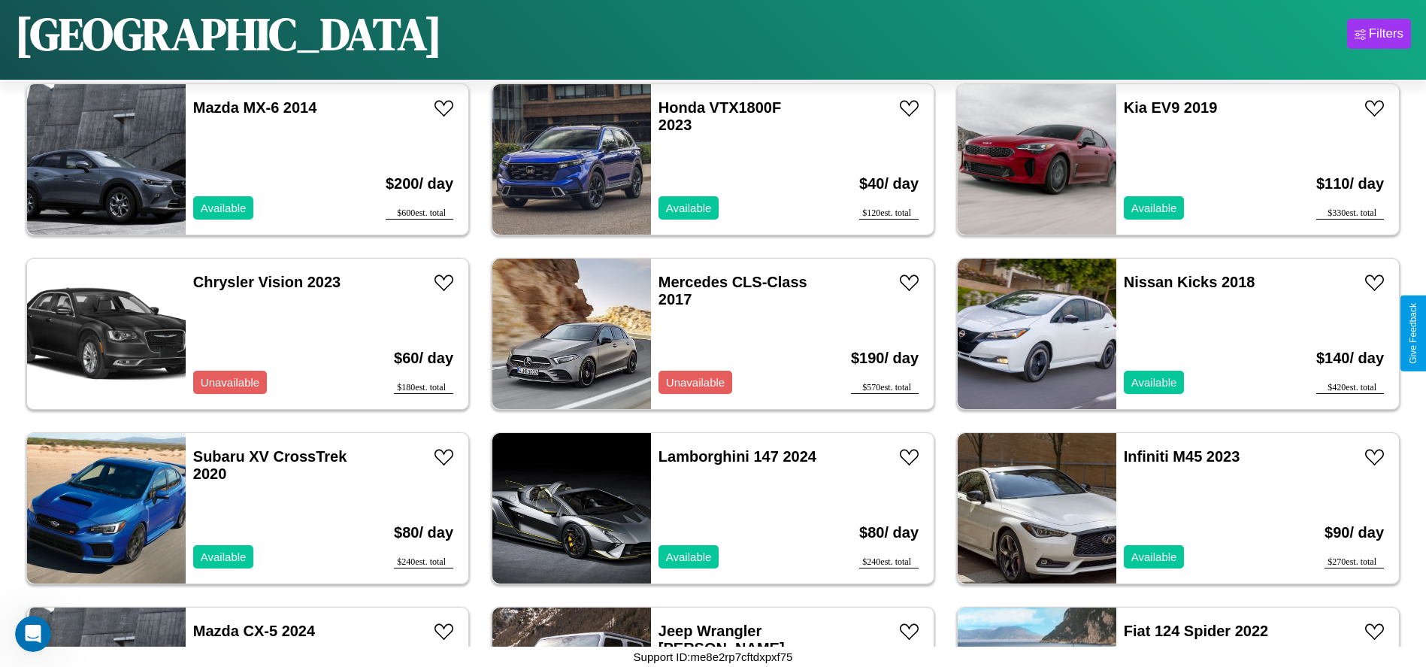
scroll to position [517, 0]
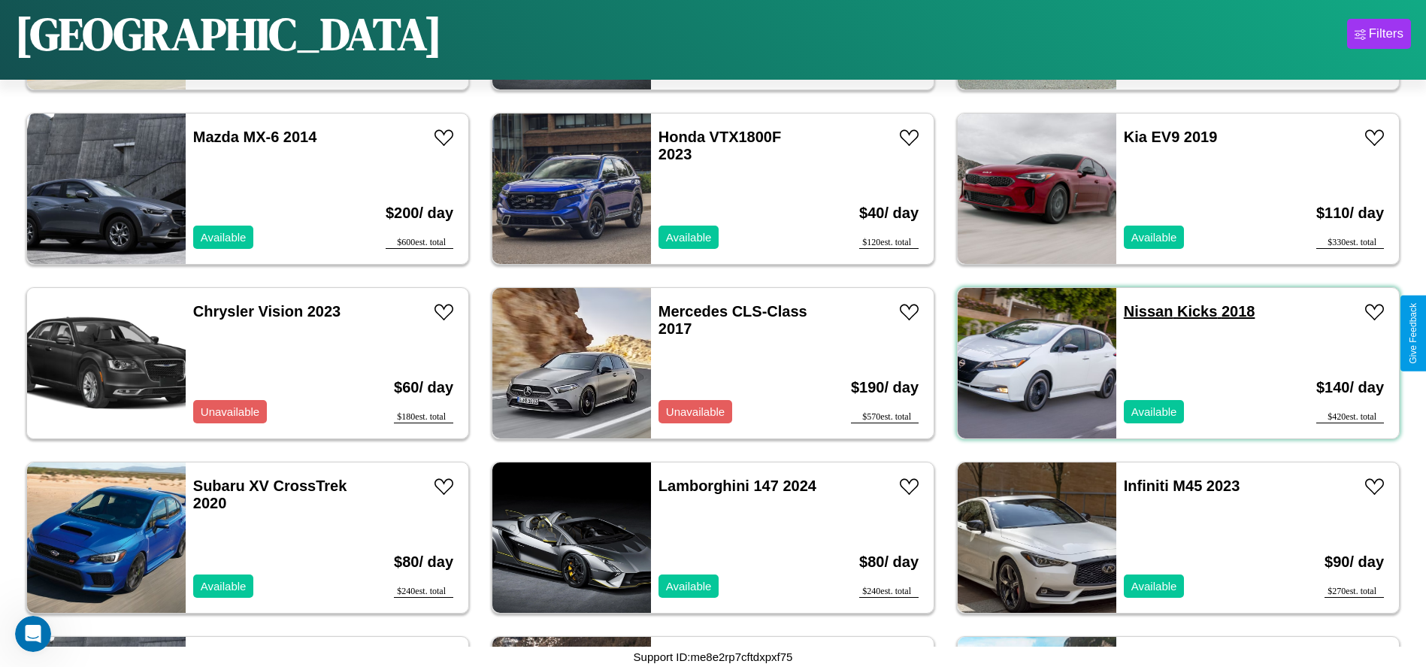
click at [1139, 311] on link "Nissan Kicks 2018" at bounding box center [1190, 311] width 132 height 17
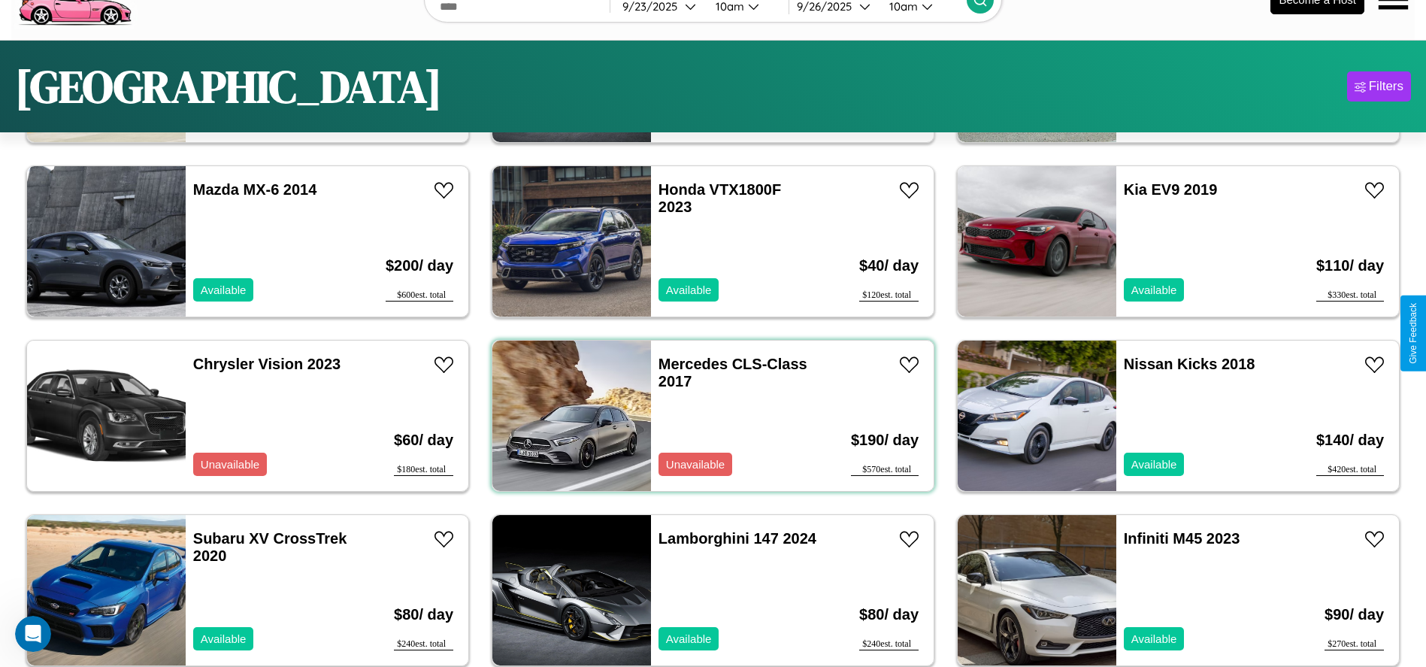
scroll to position [0, 0]
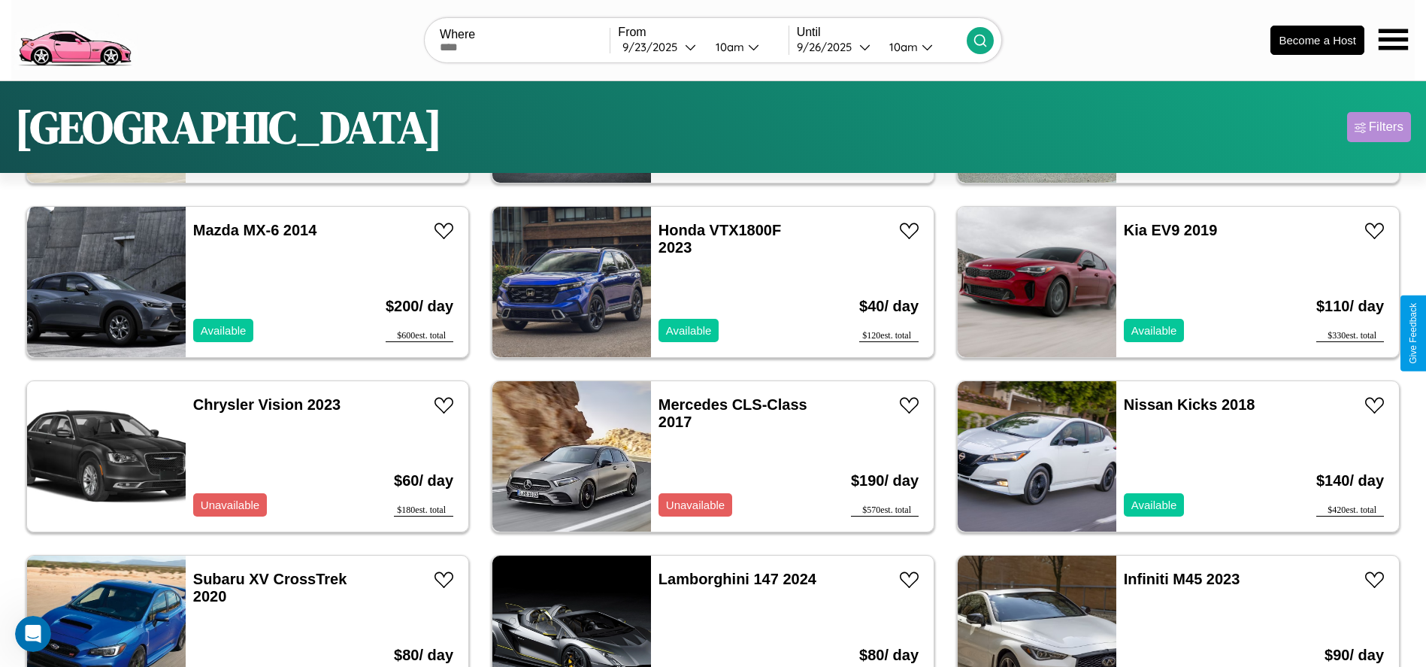
click at [1379, 127] on div "Filters" at bounding box center [1386, 127] width 35 height 15
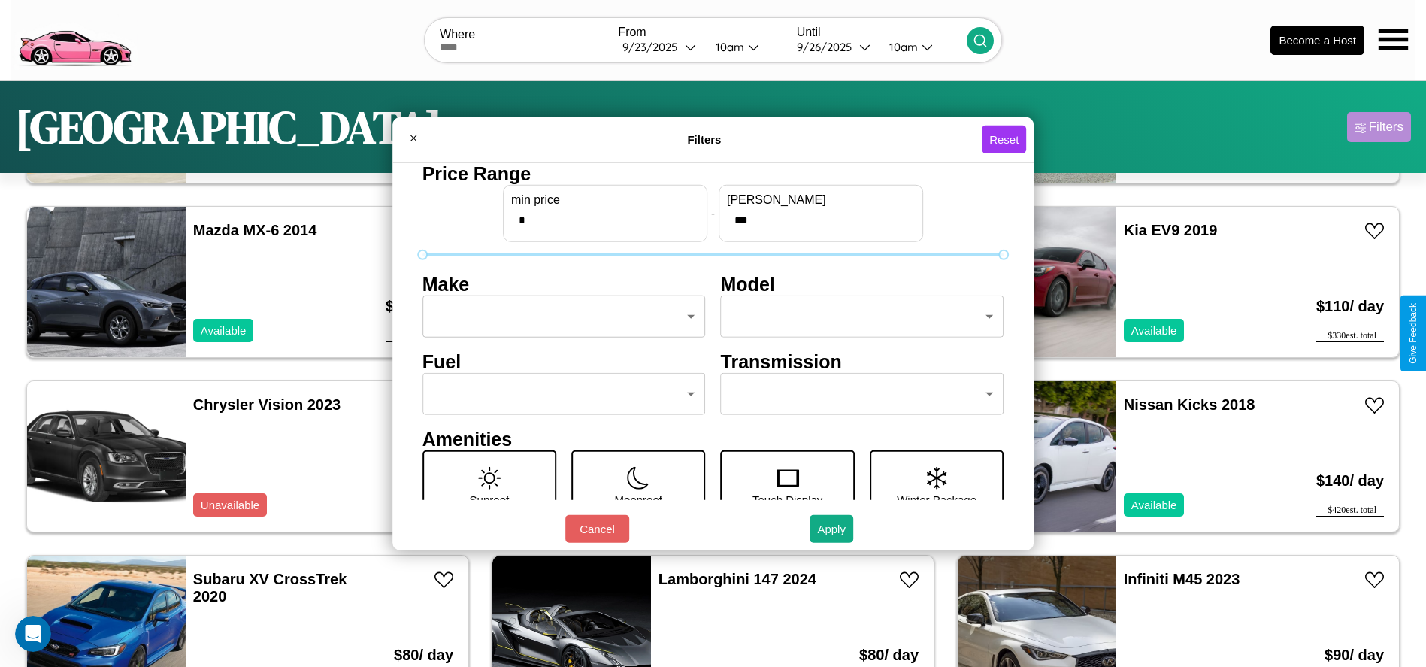
scroll to position [63, 0]
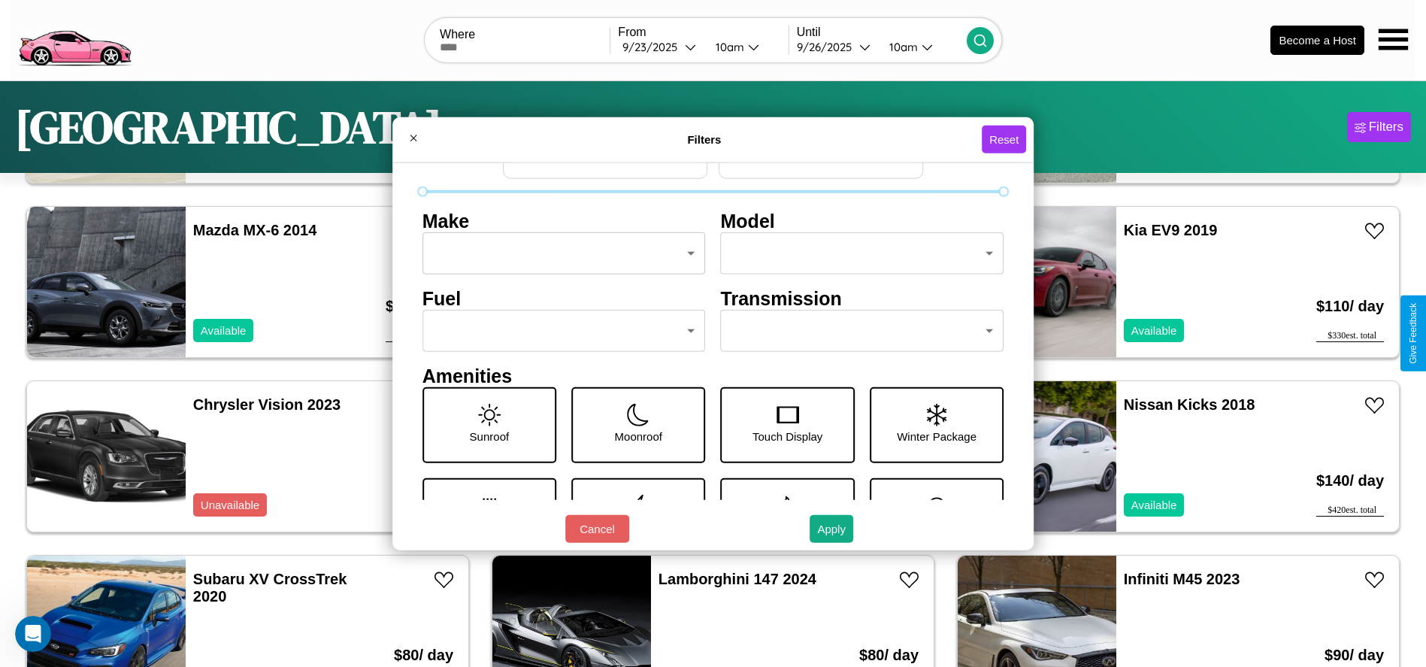
click at [559, 331] on body "CarGo Where From 9 / 23 / 2025 10am Until 9 / 26 / 2025 10am Become a Host Los …" at bounding box center [713, 380] width 1426 height 760
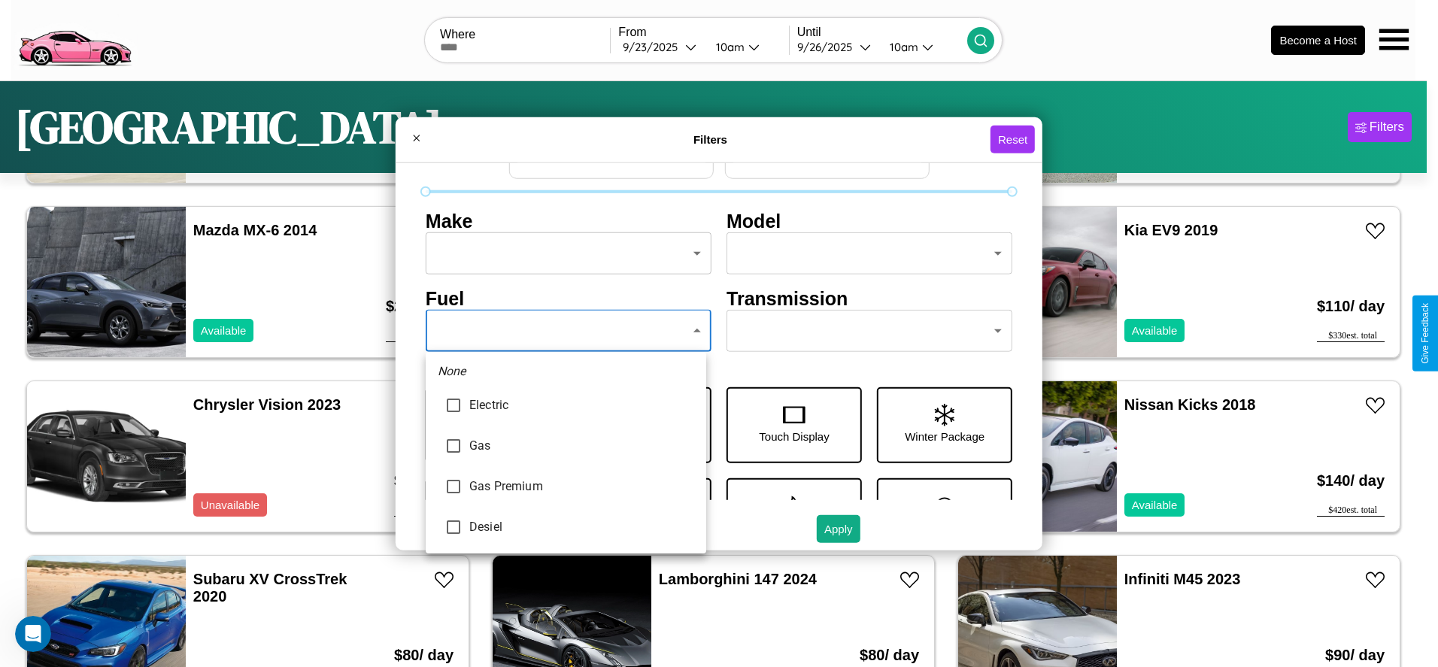
type input "***"
click at [565, 331] on div at bounding box center [719, 333] width 1438 height 667
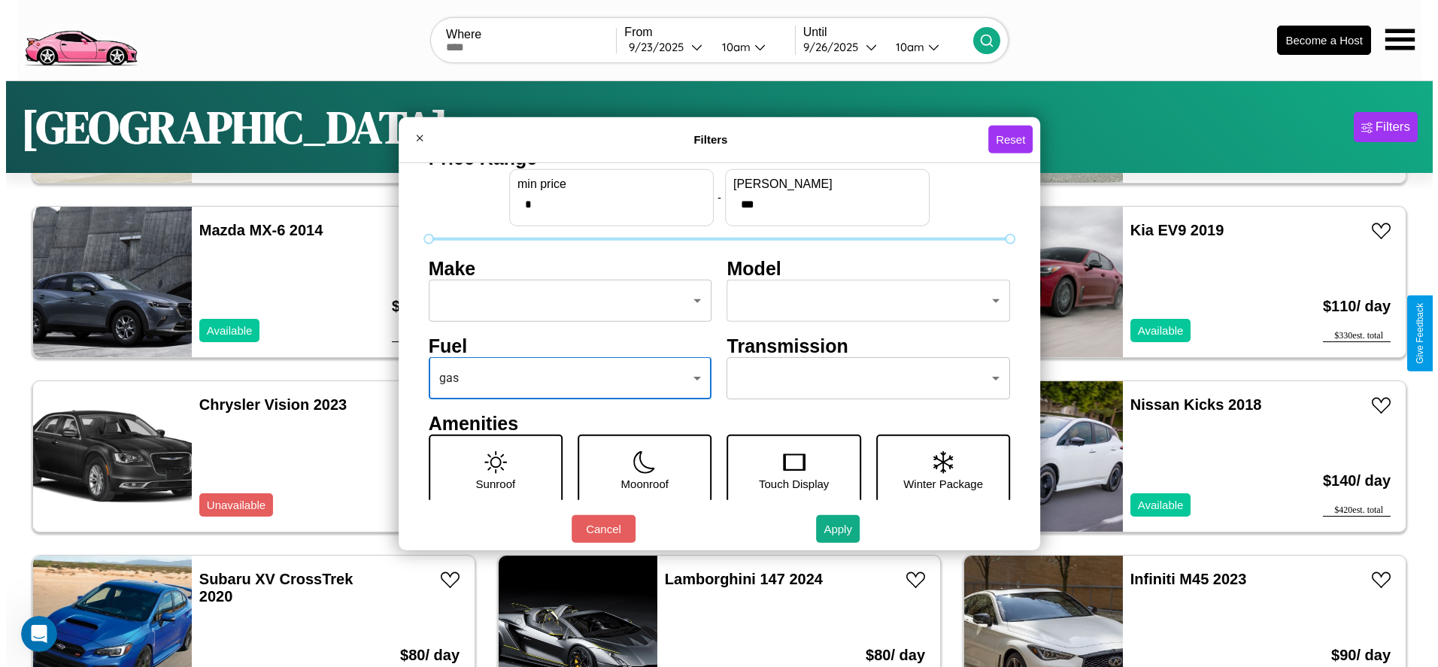
scroll to position [0, 0]
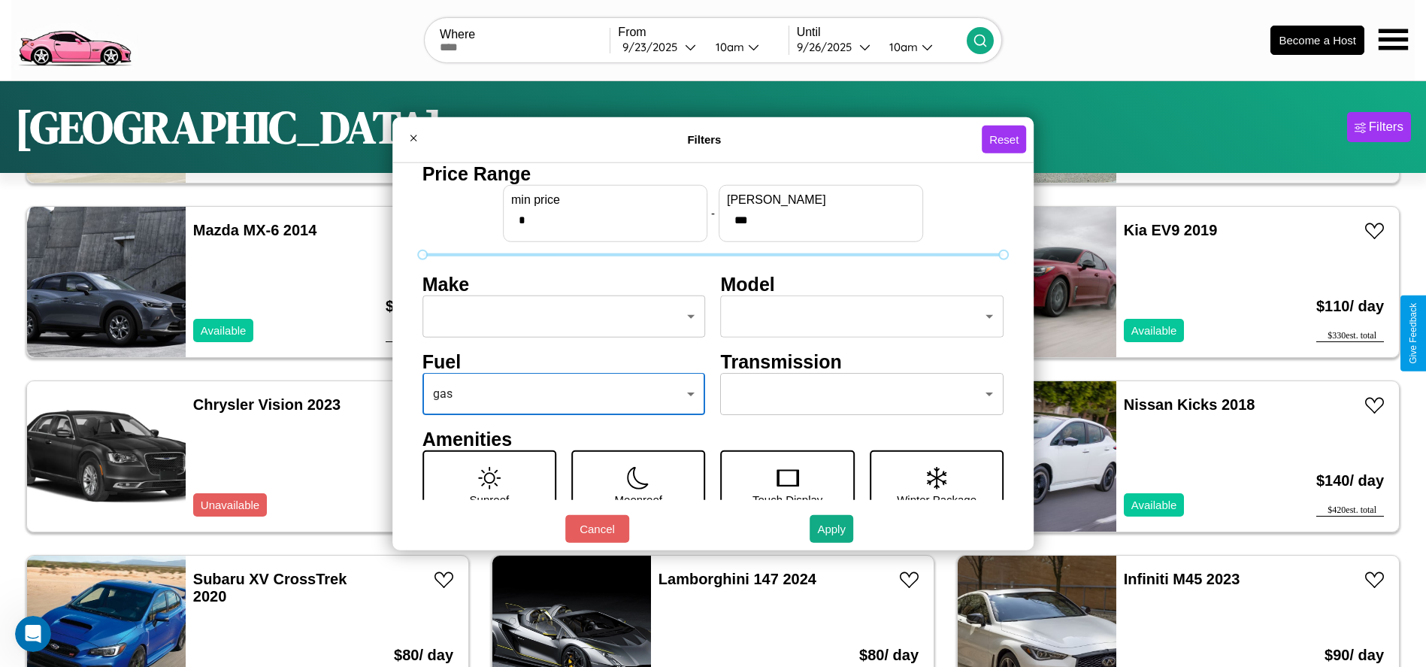
click at [559, 317] on body "CarGo Where From 9 / 23 / 2025 10am Until 9 / 26 / 2025 10am Become a Host Los …" at bounding box center [713, 380] width 1426 height 760
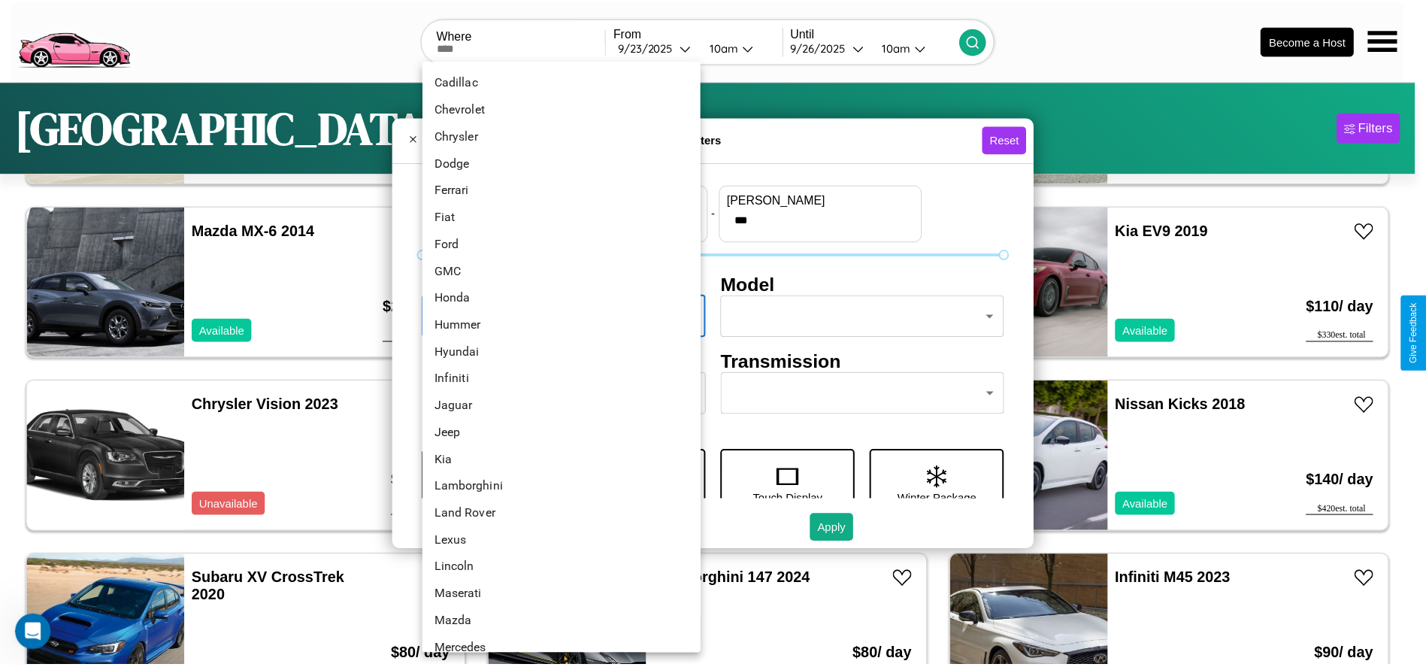
scroll to position [237, 0]
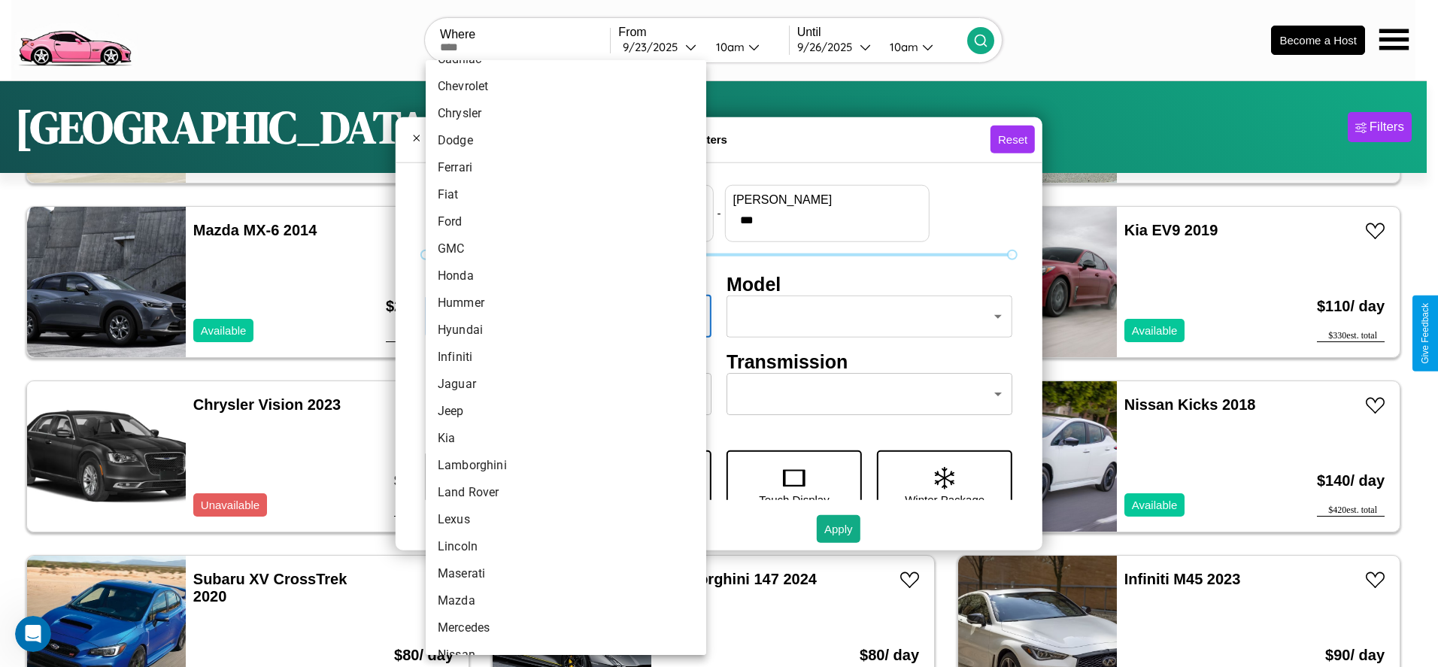
click at [560, 357] on li "Infiniti" at bounding box center [566, 357] width 280 height 27
type input "********"
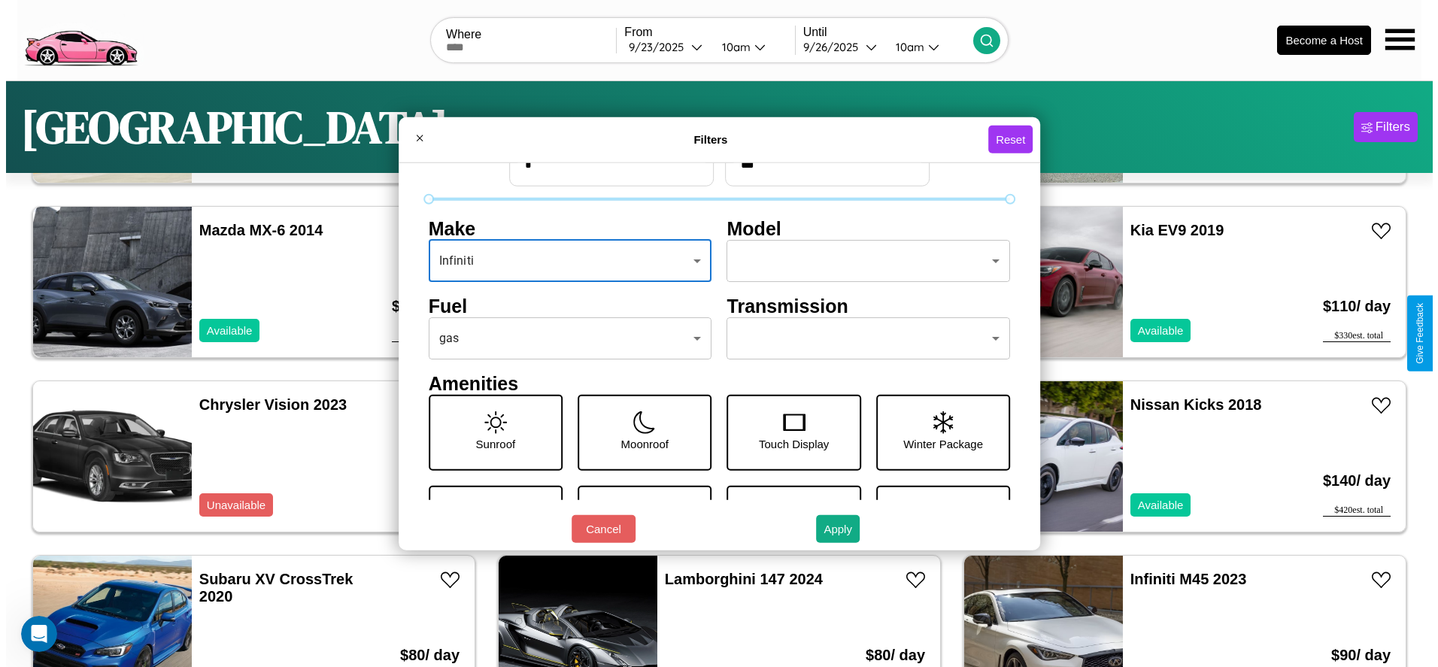
scroll to position [63, 0]
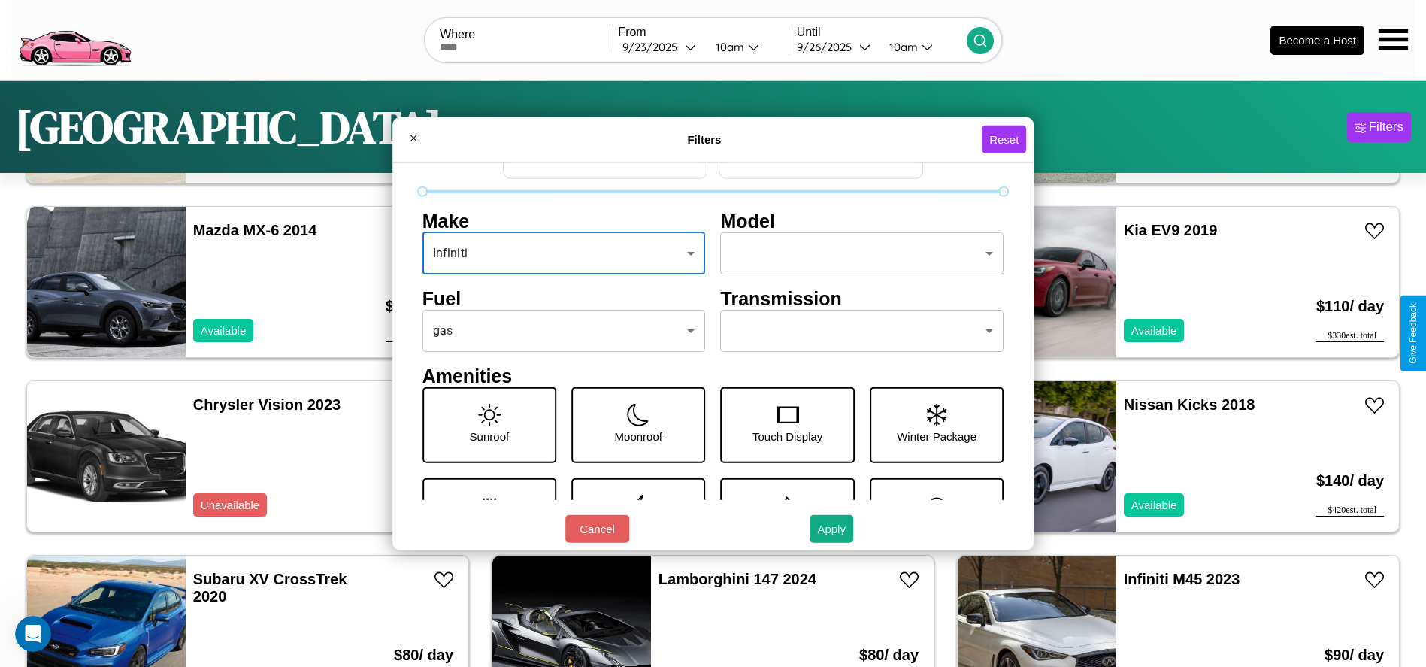
click at [855, 331] on body "CarGo Where From 9 / 23 / 2025 10am Until 9 / 26 / 2025 10am Become a Host Los …" at bounding box center [713, 380] width 1426 height 760
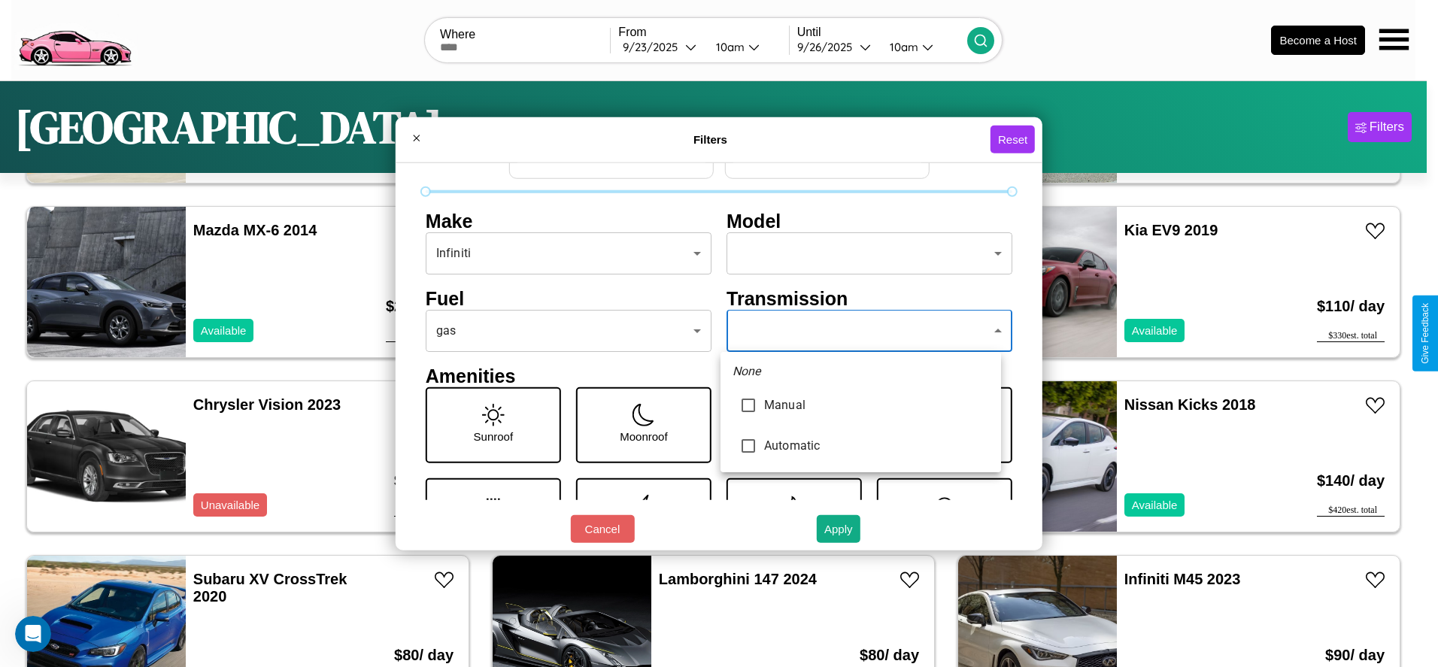
type input "******"
click at [860, 331] on div at bounding box center [719, 333] width 1438 height 667
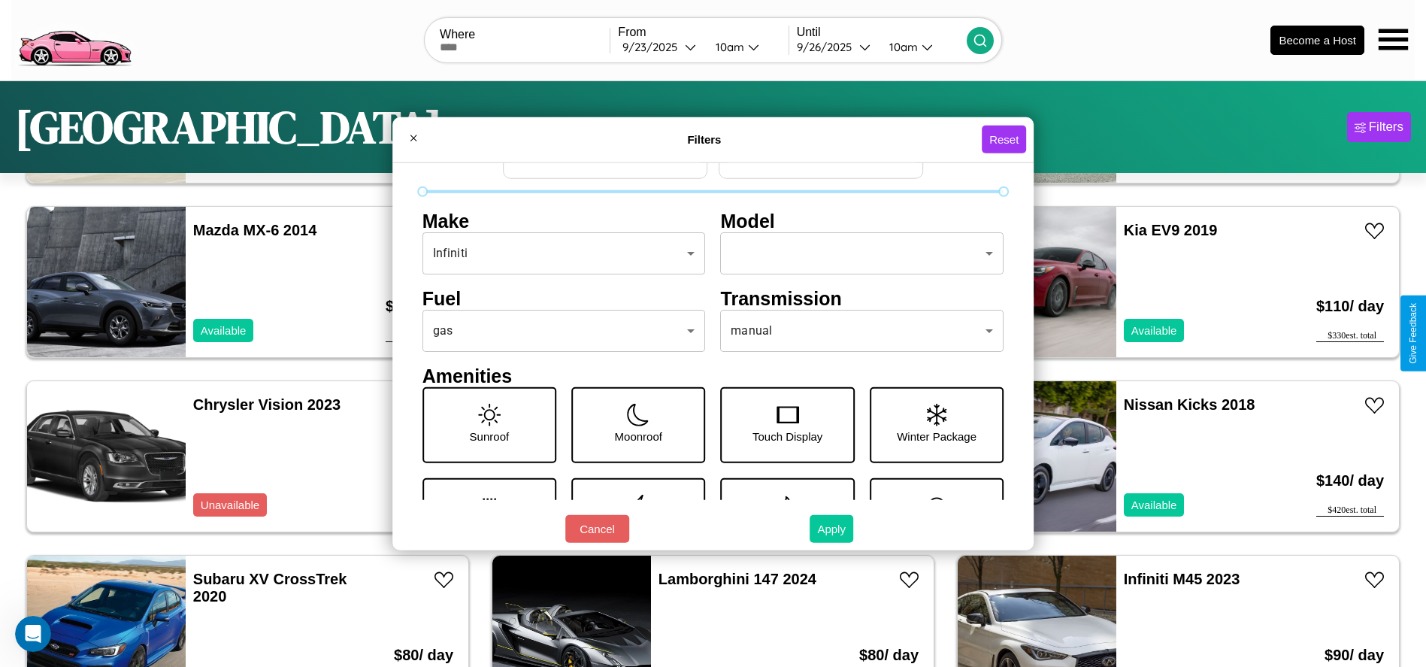
click at [832, 529] on button "Apply" at bounding box center [832, 529] width 44 height 28
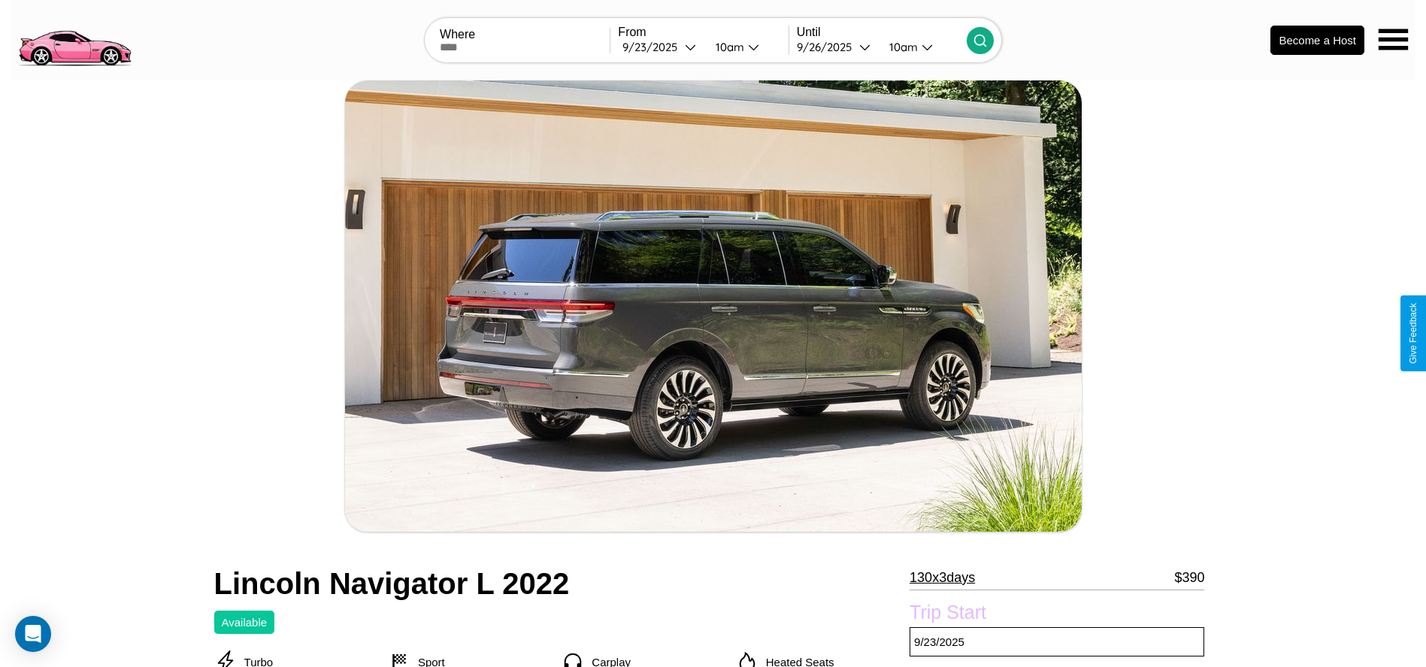
scroll to position [659, 0]
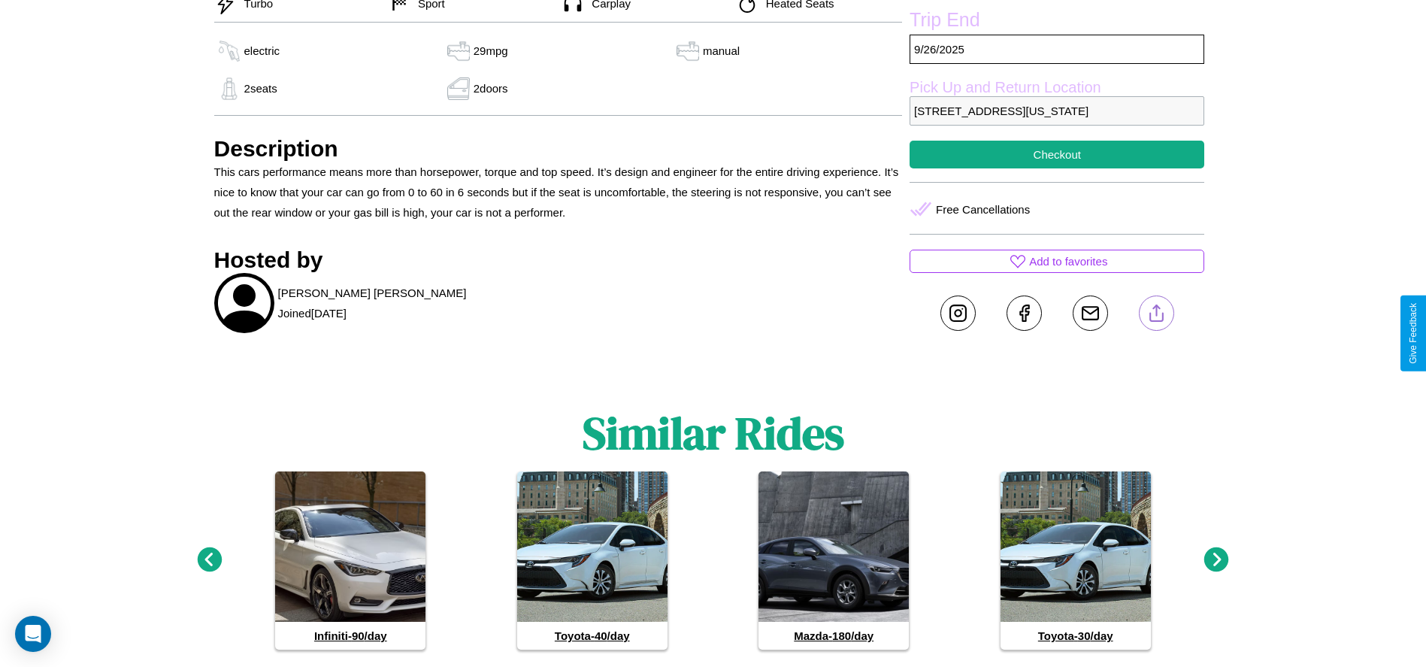
click at [1156, 316] on line at bounding box center [1156, 310] width 0 height 11
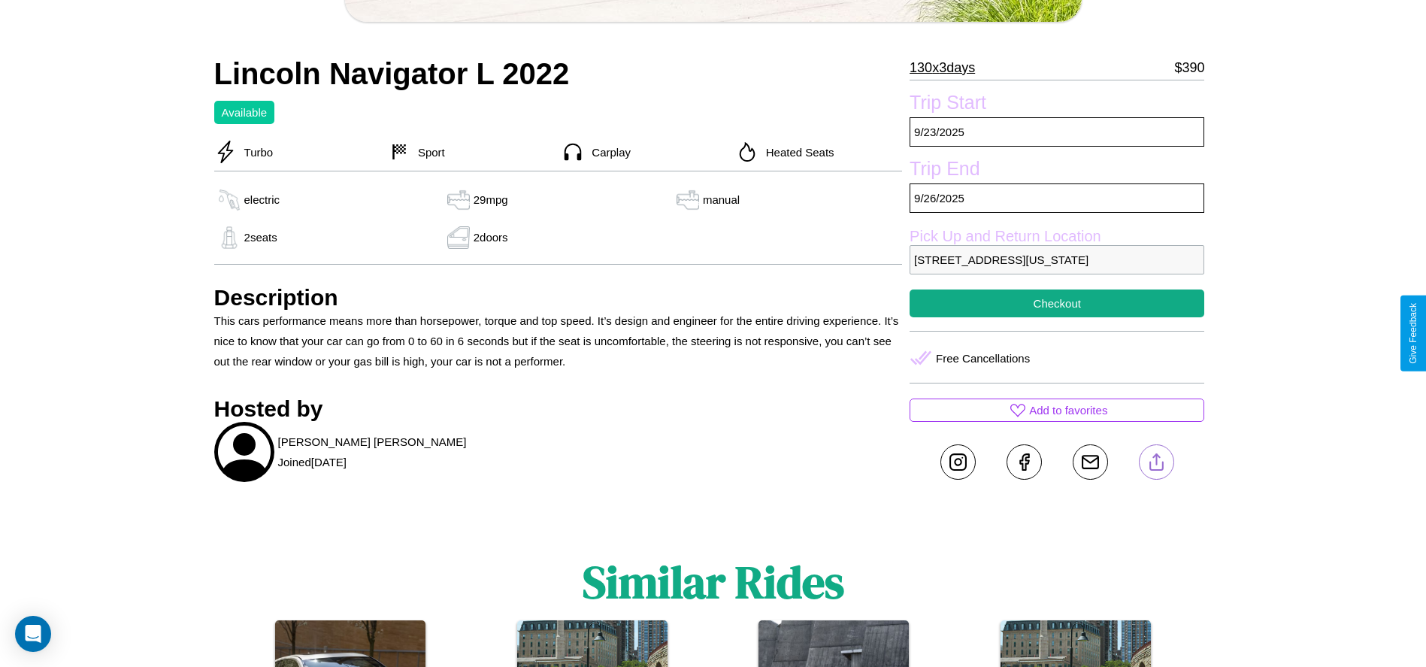
scroll to position [500, 0]
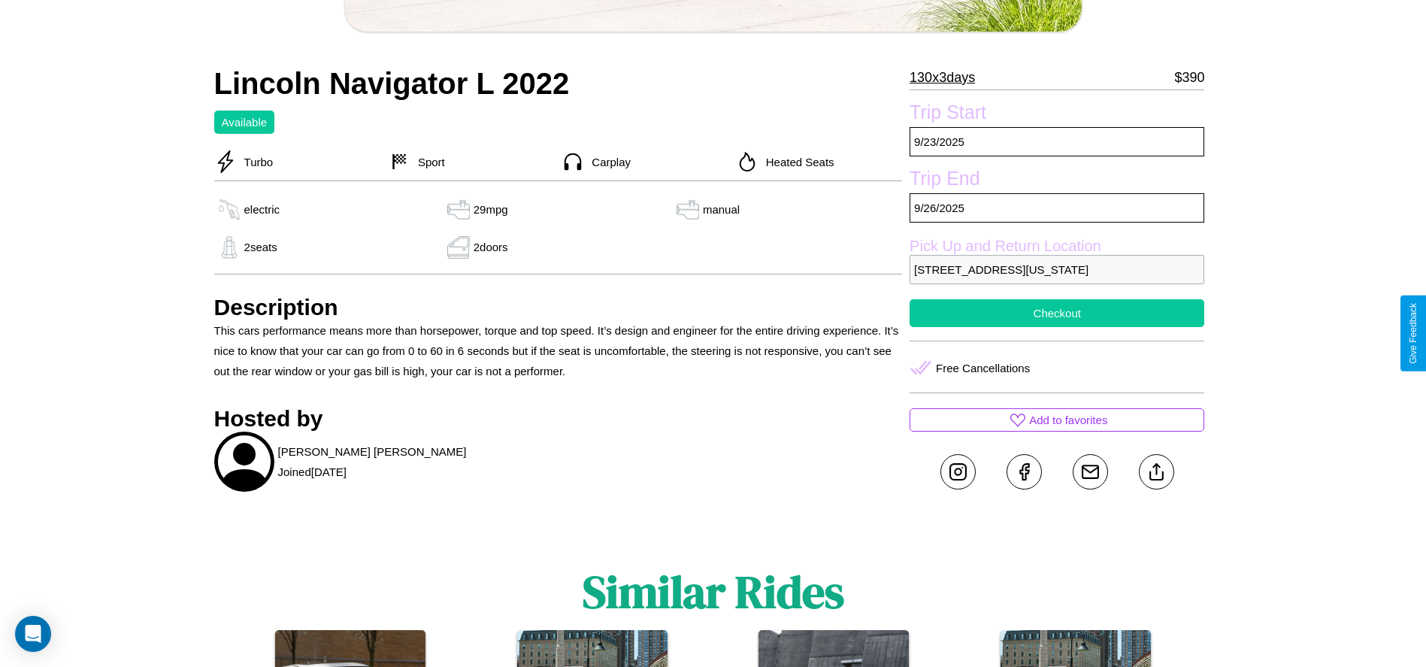
click at [1057, 327] on button "Checkout" at bounding box center [1057, 313] width 295 height 28
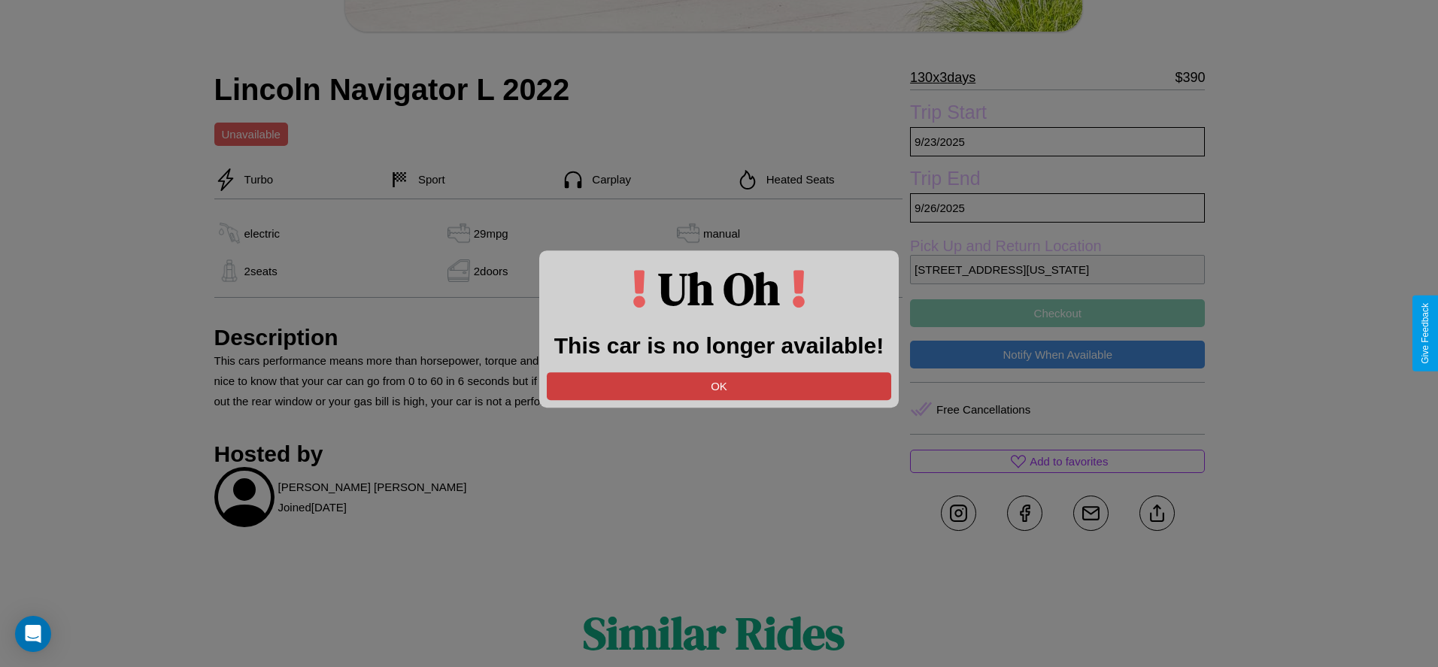
click at [719, 386] on button "OK" at bounding box center [719, 386] width 344 height 28
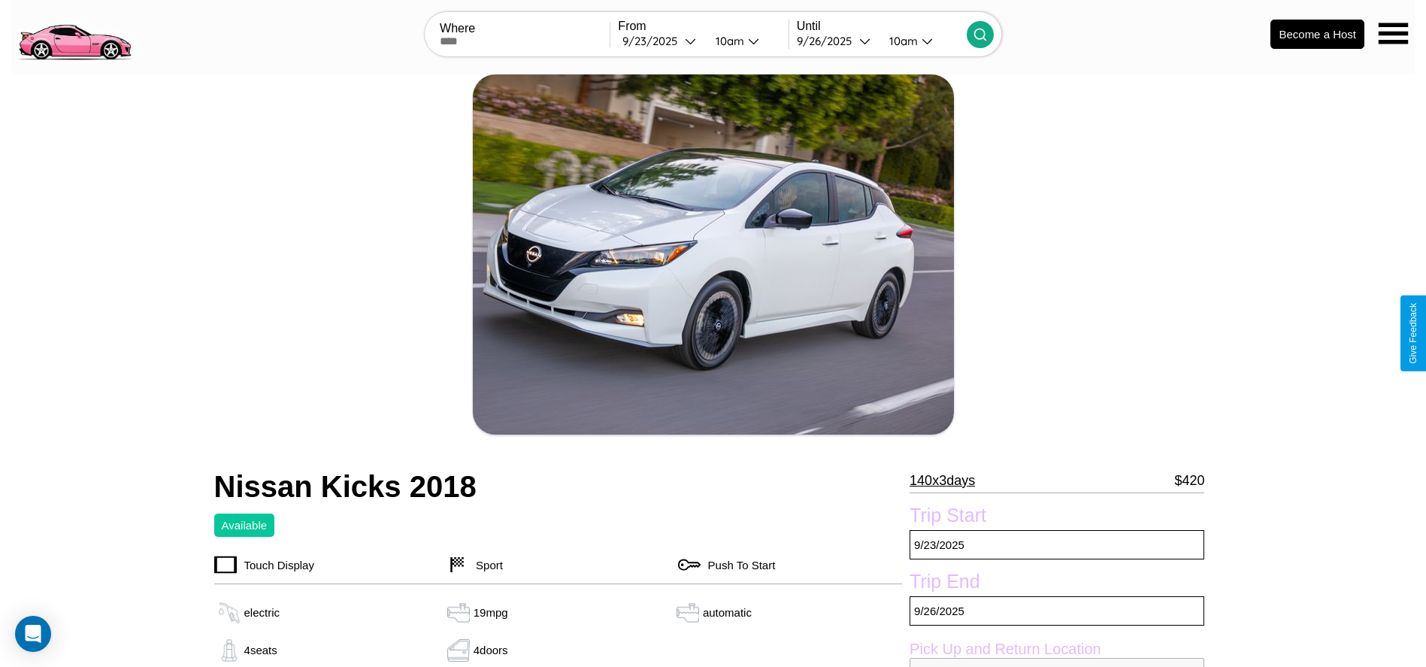
scroll to position [162, 0]
